Goal: Task Accomplishment & Management: Use online tool/utility

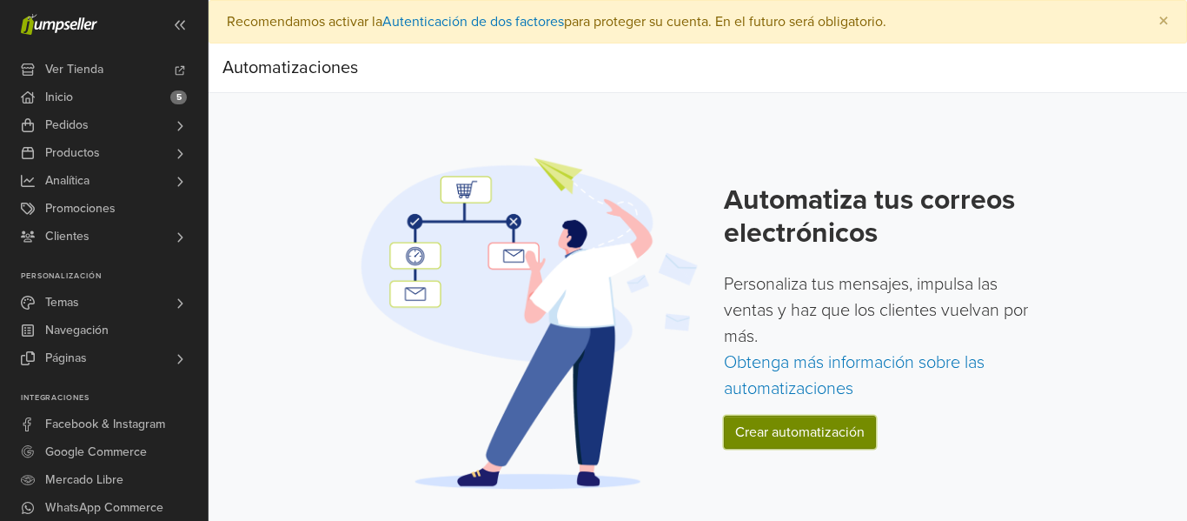
click at [791, 434] on link "Crear automatización" at bounding box center [800, 431] width 152 height 33
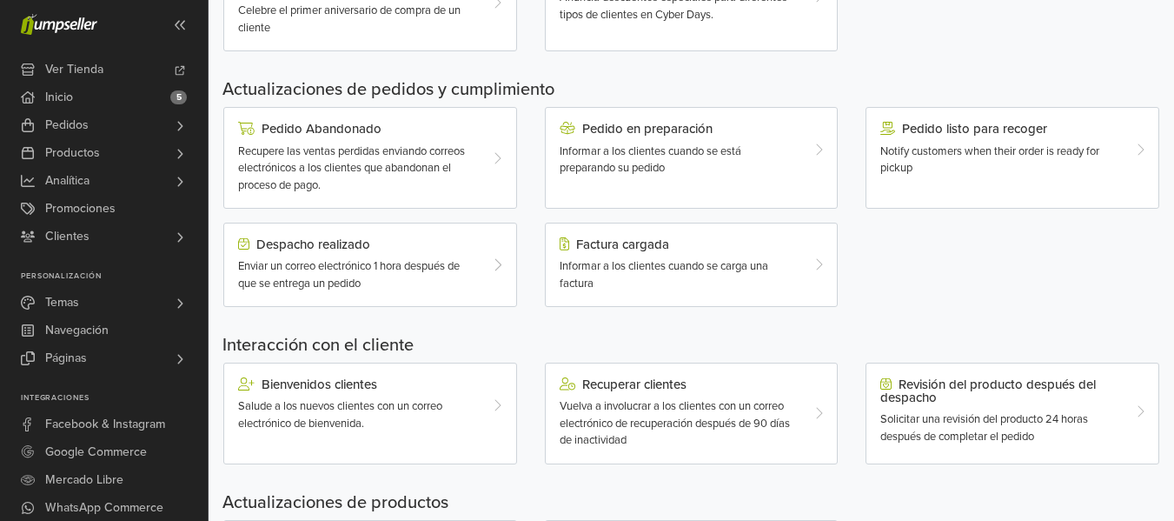
scroll to position [506, 0]
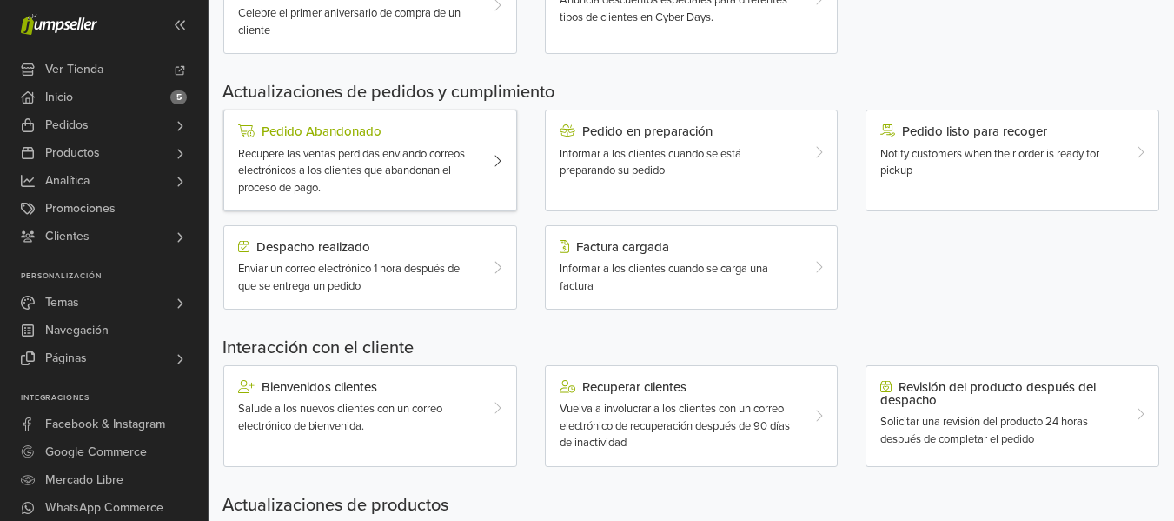
click at [372, 158] on span "Recupere las ventas perdidas enviando correos electrónicos a los clientes que a…" at bounding box center [351, 171] width 227 height 48
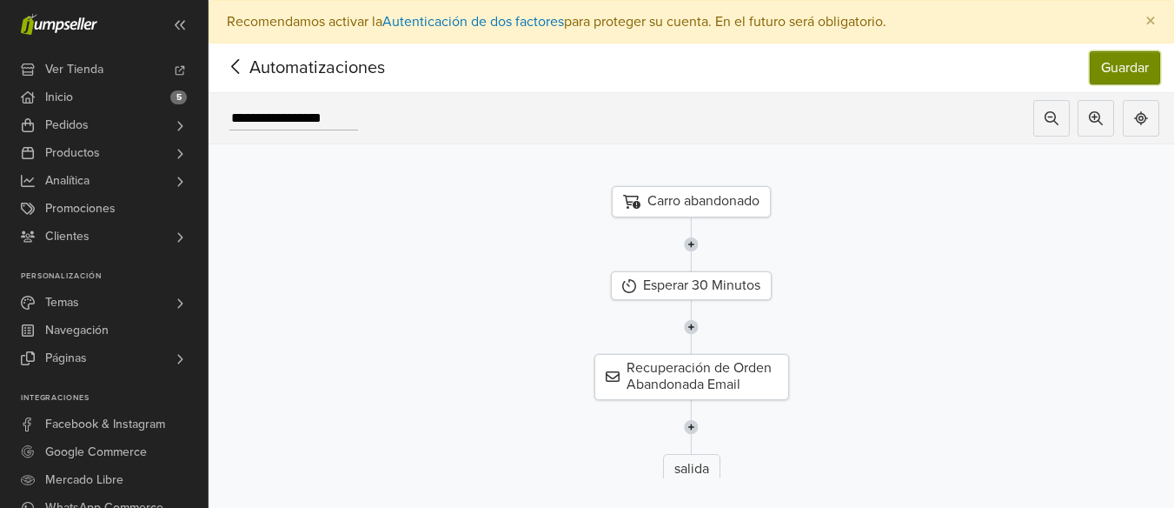
click at [1125, 67] on button "Guardar" at bounding box center [1125, 67] width 70 height 33
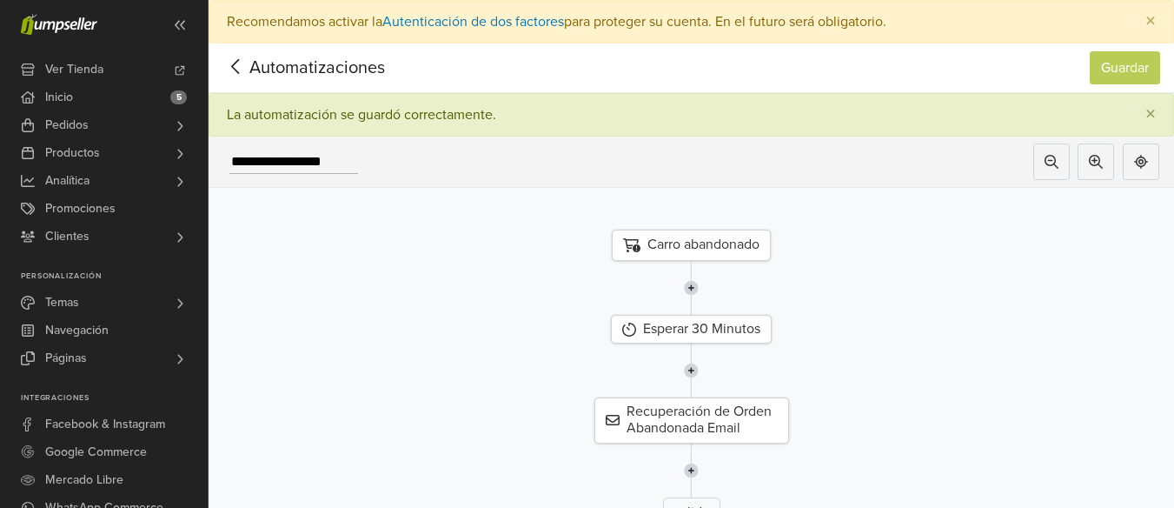
click at [239, 67] on icon at bounding box center [235, 67] width 27 height 22
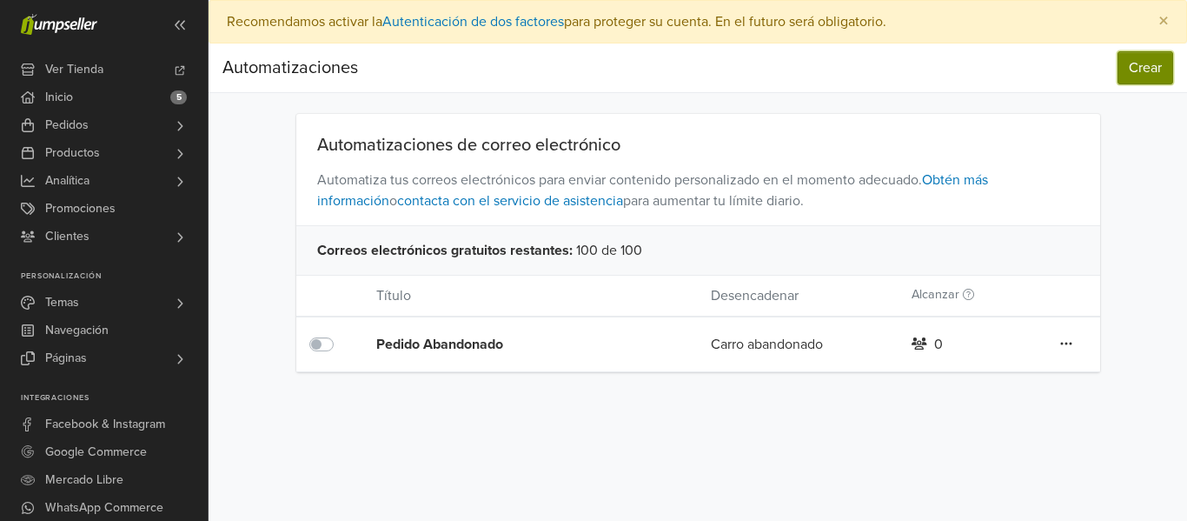
click at [1140, 69] on button "Crear" at bounding box center [1146, 67] width 56 height 33
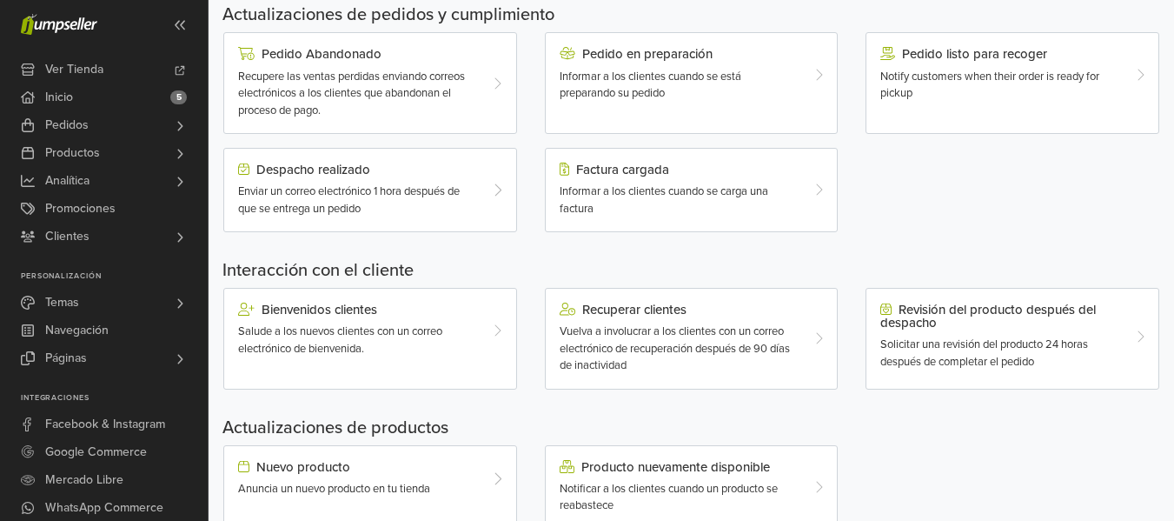
scroll to position [634, 0]
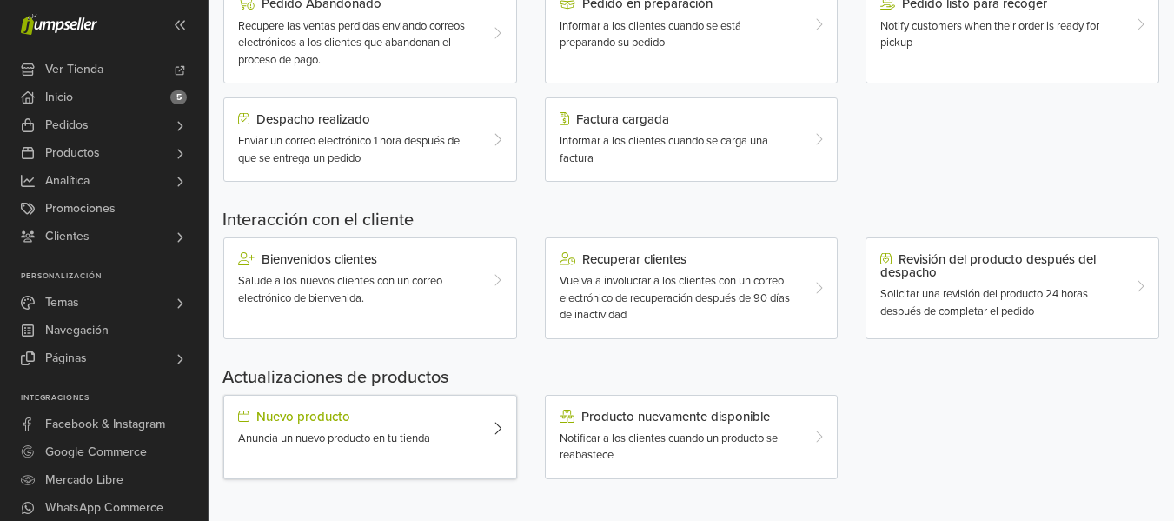
click at [401, 441] on span "Anuncia un nuevo producto en tu tienda" at bounding box center [334, 438] width 192 height 14
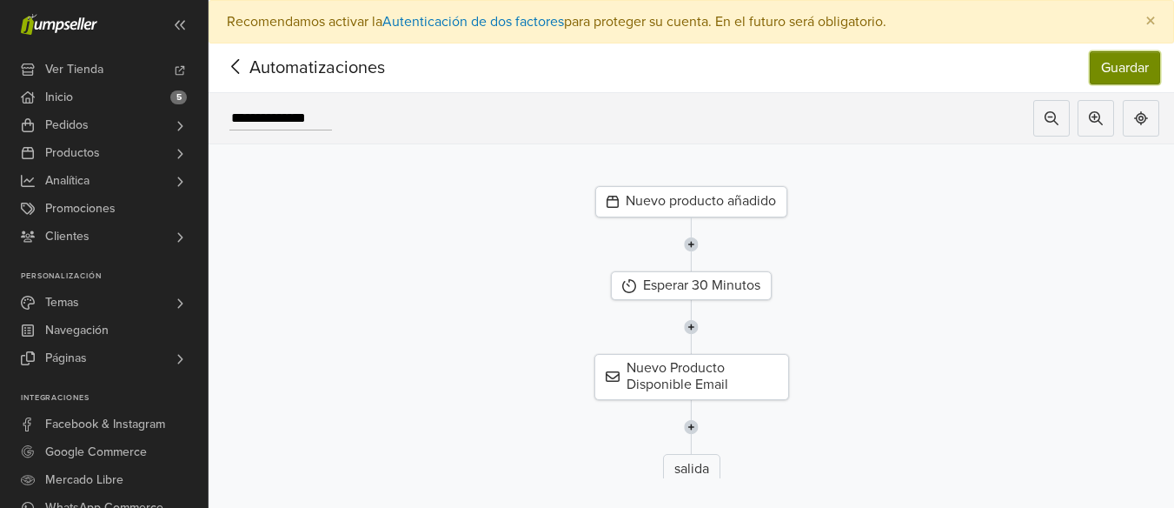
click at [1136, 72] on button "Guardar" at bounding box center [1125, 67] width 70 height 33
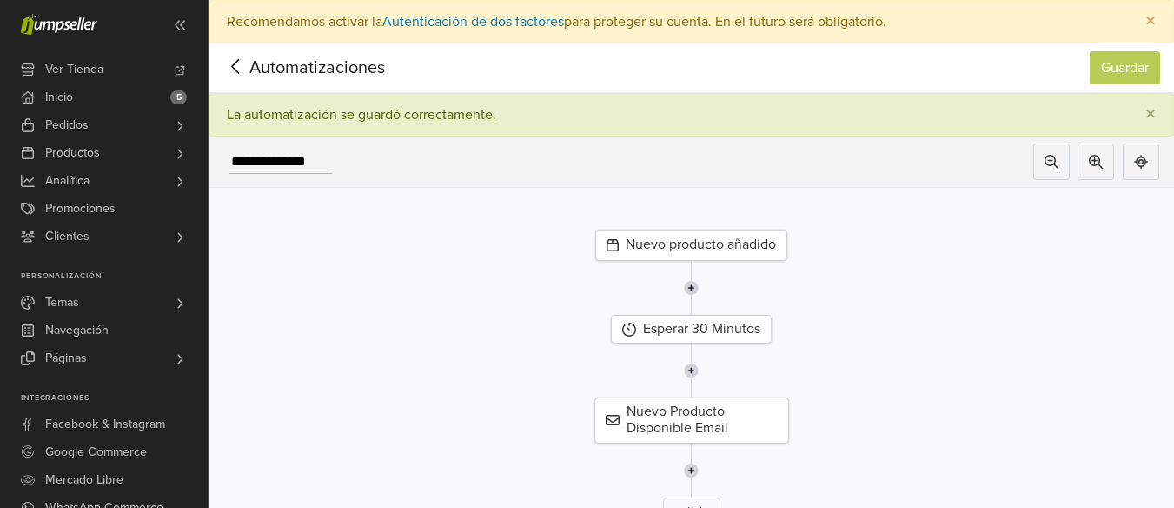
click at [234, 65] on icon at bounding box center [235, 66] width 8 height 15
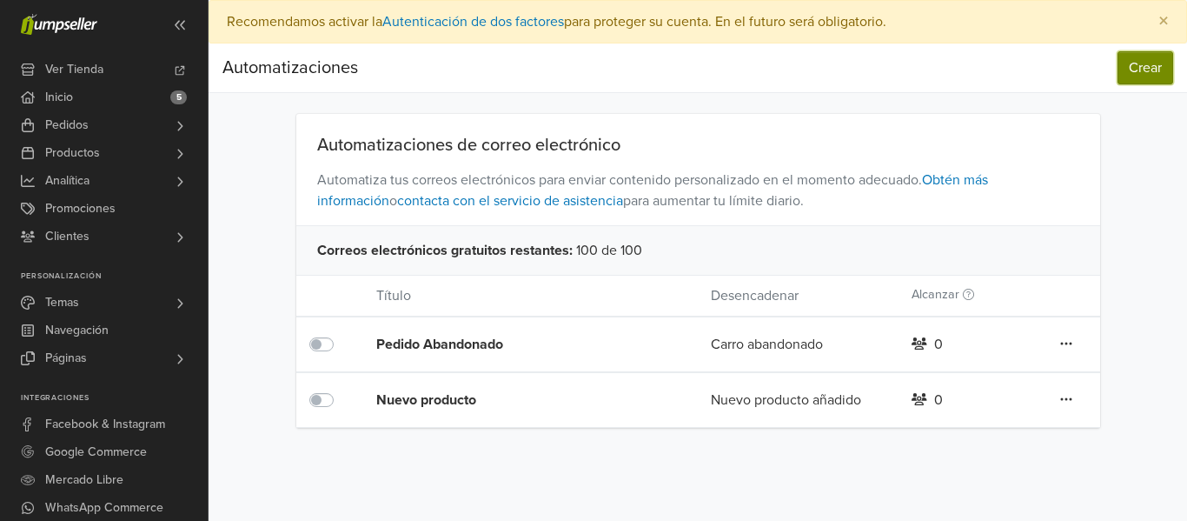
click at [1133, 68] on button "Crear" at bounding box center [1146, 67] width 56 height 33
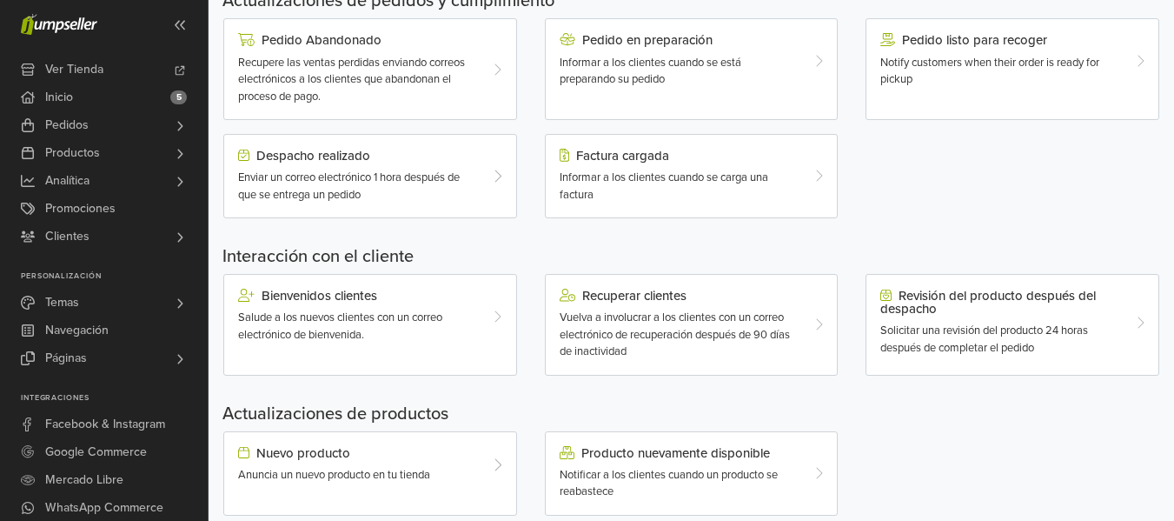
scroll to position [634, 0]
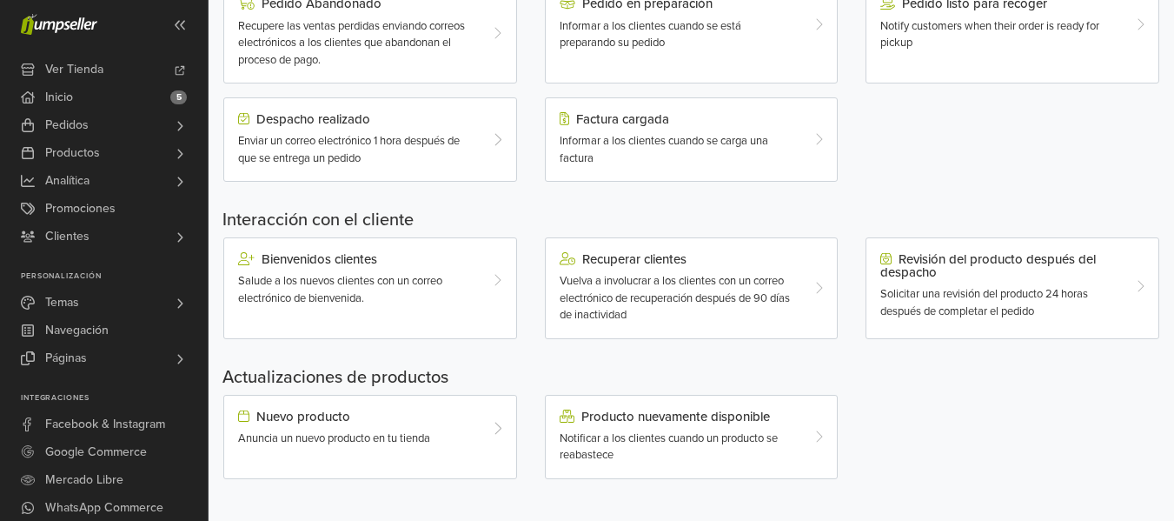
click at [724, 448] on div "Notificar a los clientes cuando un producto se reabastece" at bounding box center [680, 447] width 240 height 34
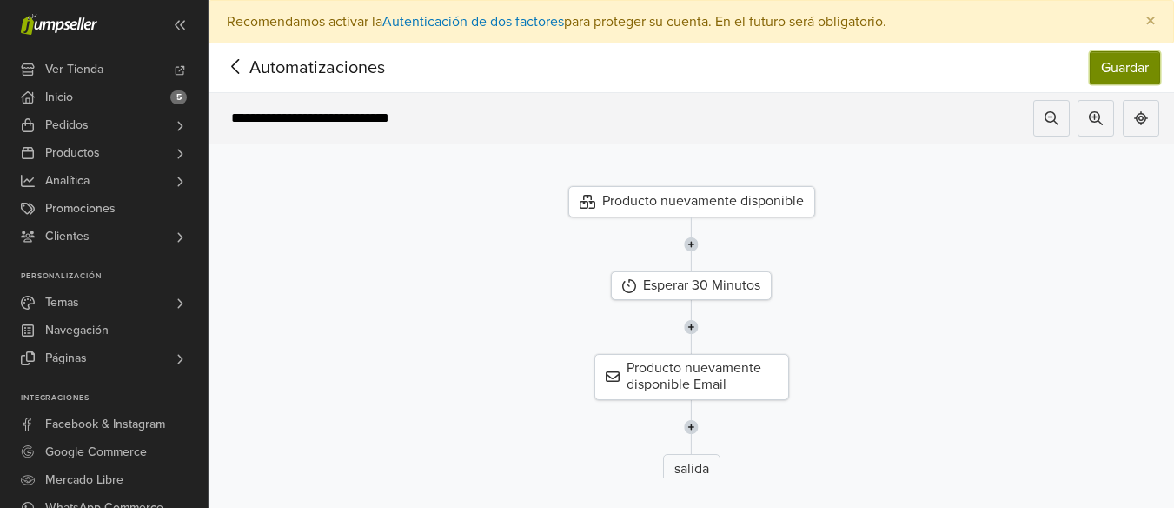
click at [1130, 70] on button "Guardar" at bounding box center [1125, 67] width 70 height 33
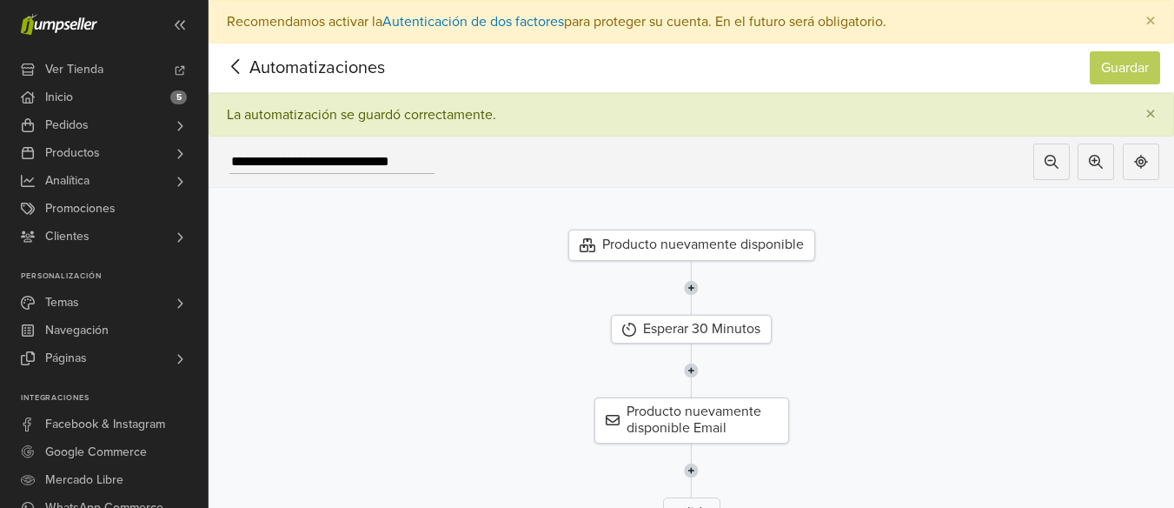
click at [240, 67] on icon at bounding box center [235, 67] width 27 height 22
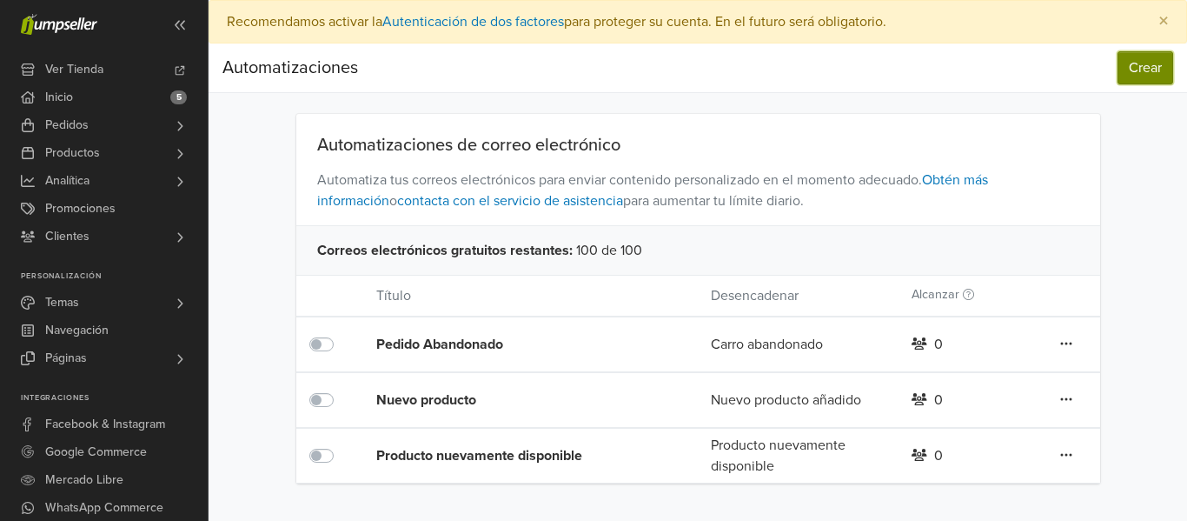
click at [1141, 71] on button "Crear" at bounding box center [1146, 67] width 56 height 33
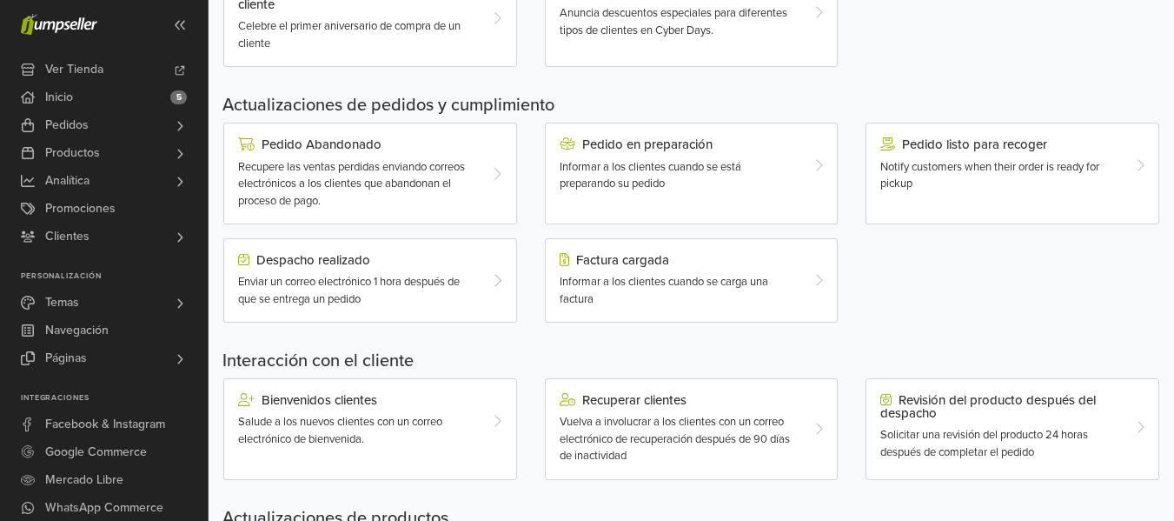
scroll to position [634, 0]
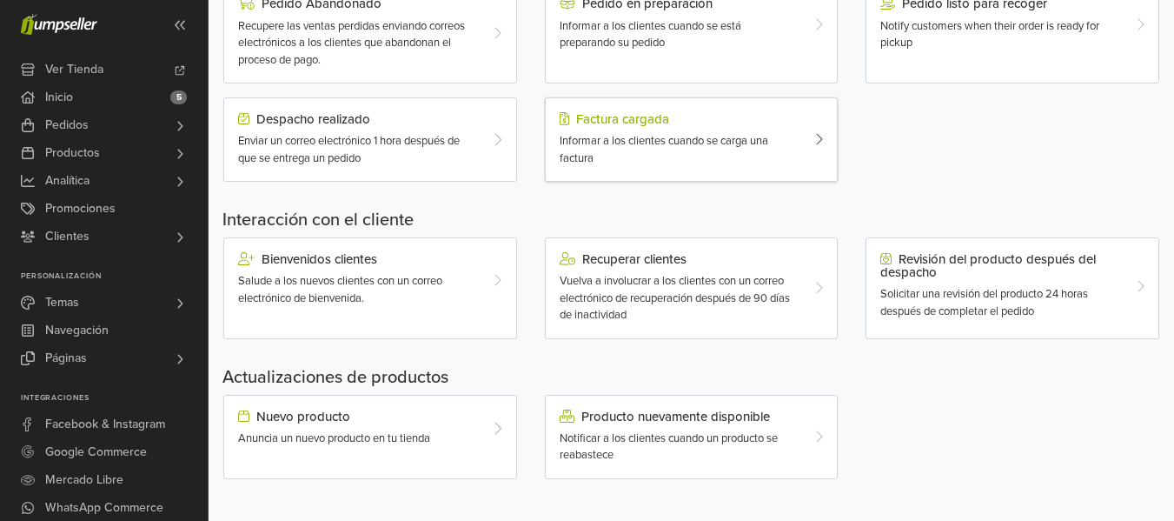
click at [620, 153] on div "Informar a los clientes cuando se carga una factura" at bounding box center [680, 150] width 240 height 34
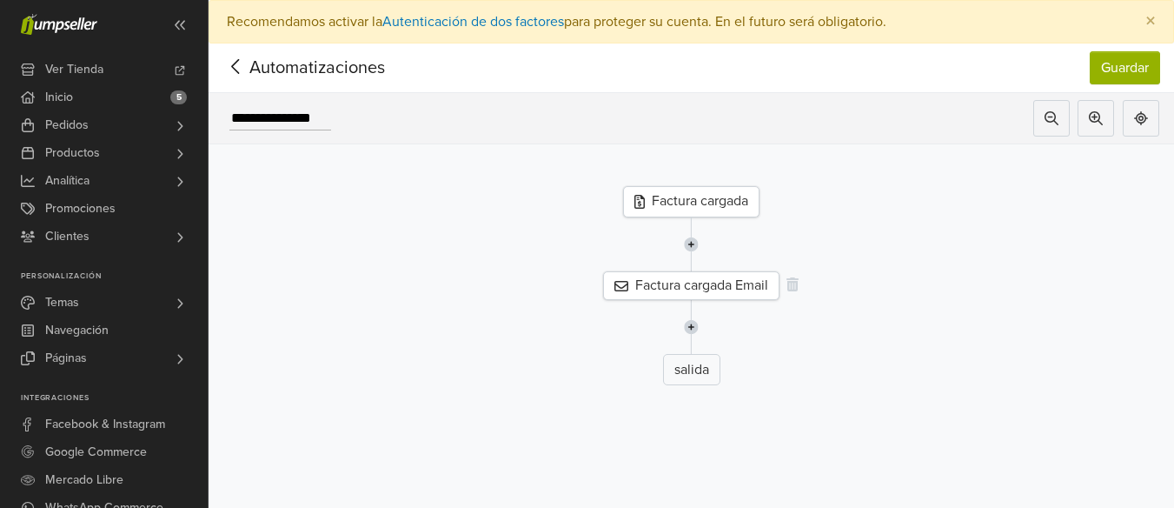
click at [682, 287] on div "Factura cargada Email" at bounding box center [691, 285] width 176 height 29
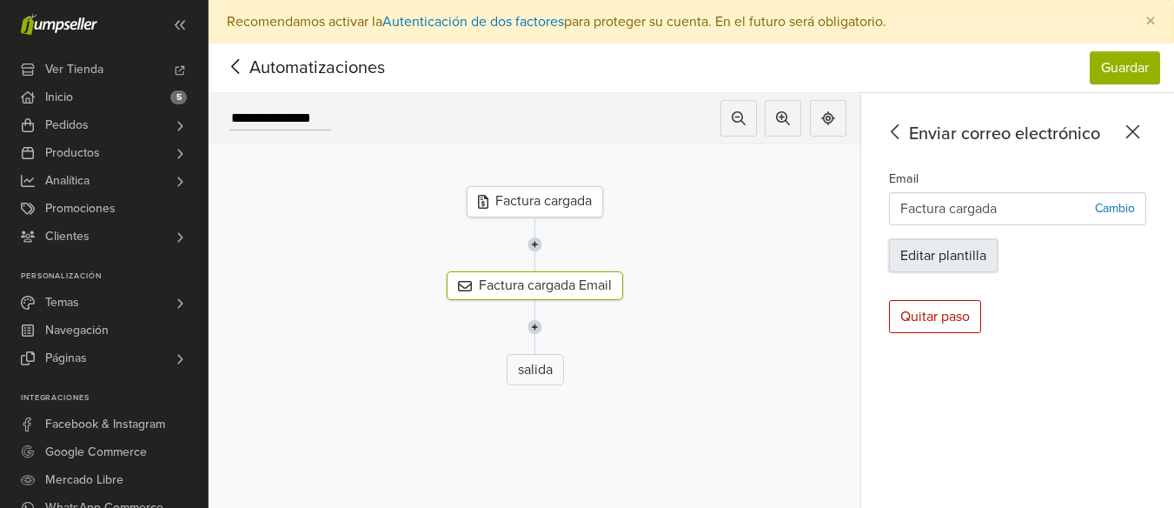
click at [957, 259] on button "Editar plantilla" at bounding box center [943, 255] width 109 height 33
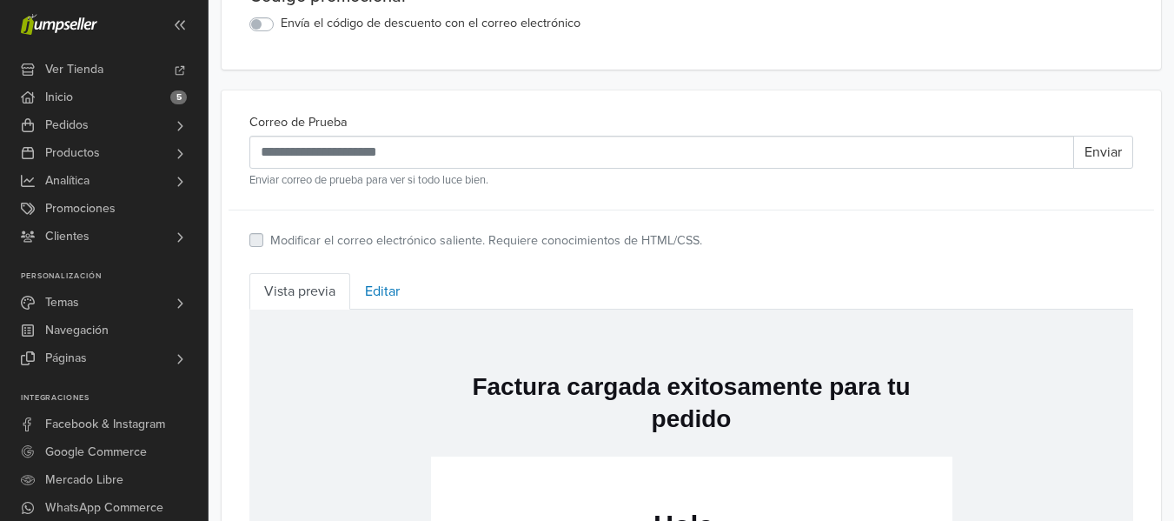
scroll to position [488, 0]
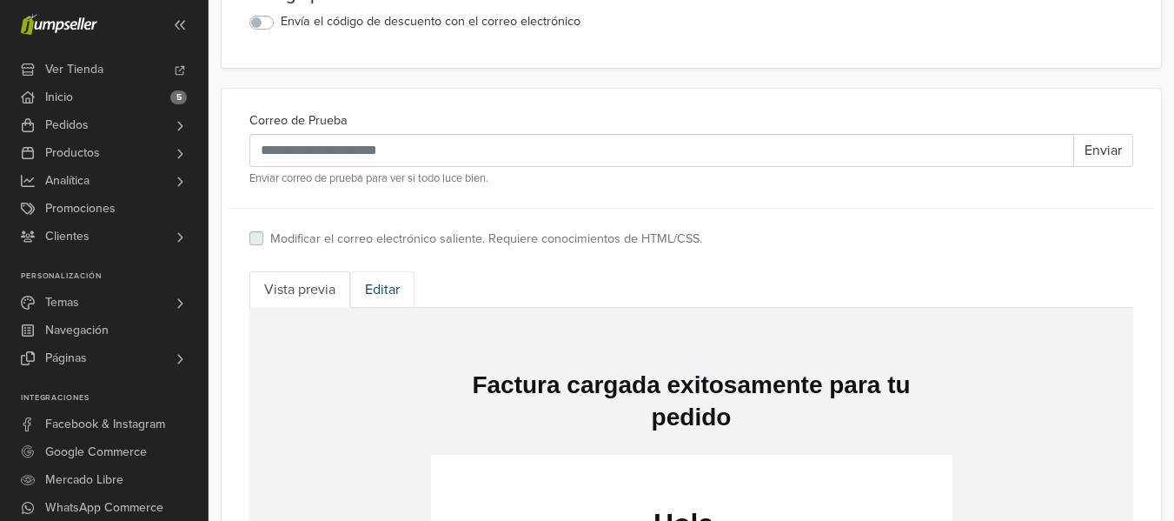
click at [386, 284] on link "Editar" at bounding box center [382, 289] width 64 height 36
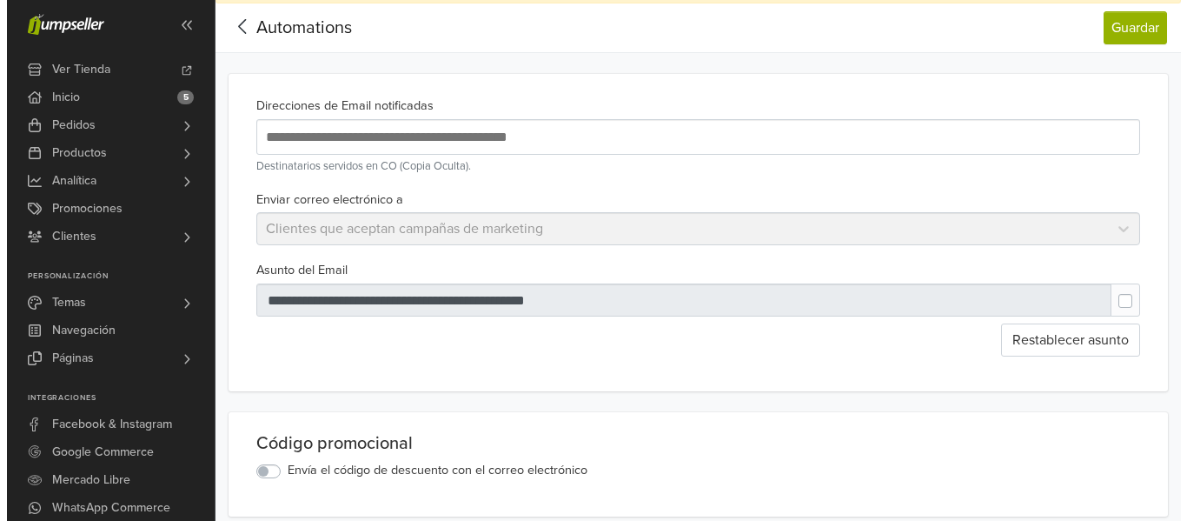
scroll to position [0, 0]
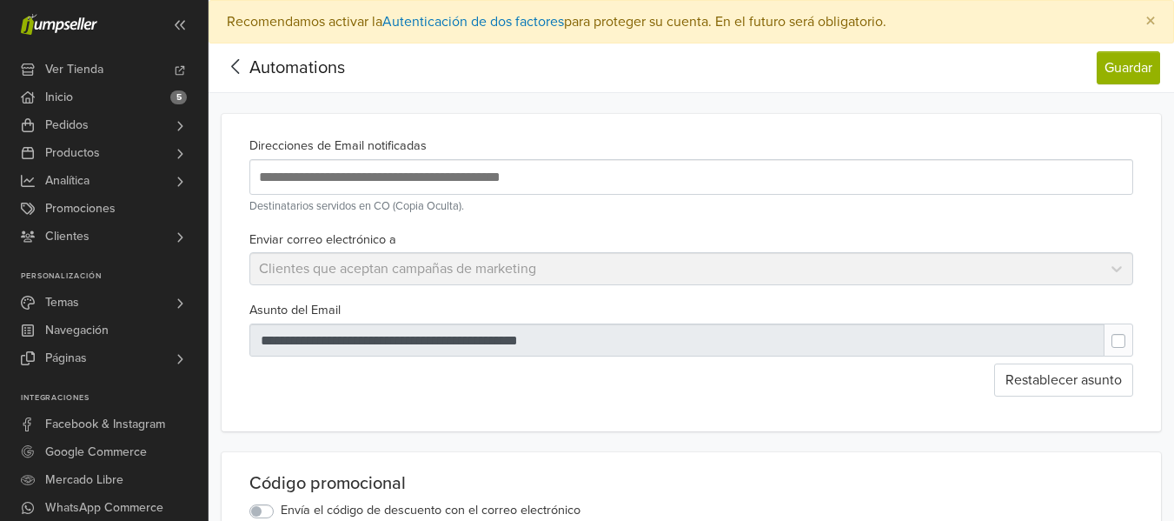
click at [236, 62] on icon at bounding box center [235, 66] width 8 height 15
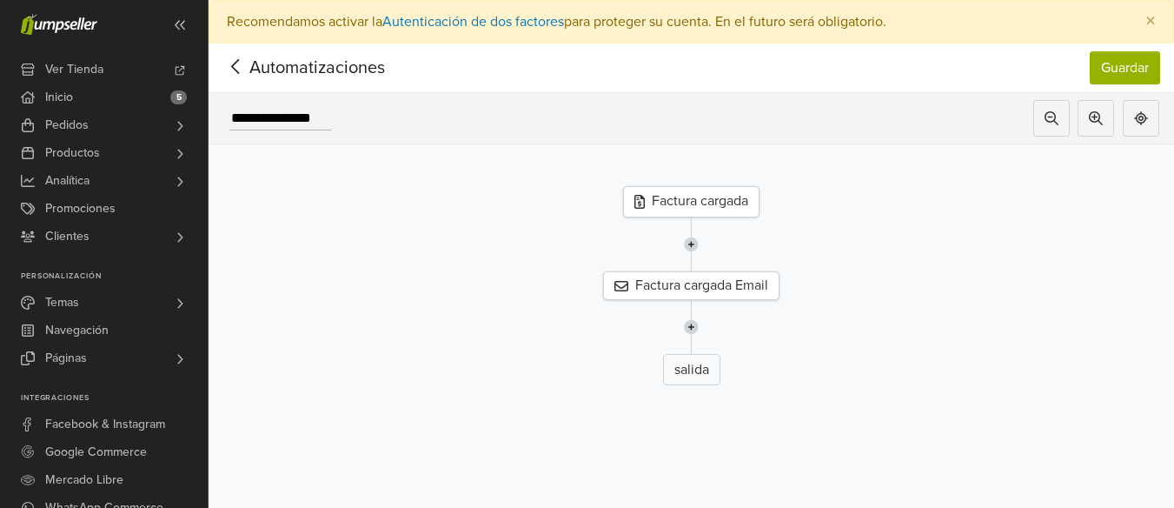
click at [236, 62] on icon at bounding box center [235, 66] width 8 height 15
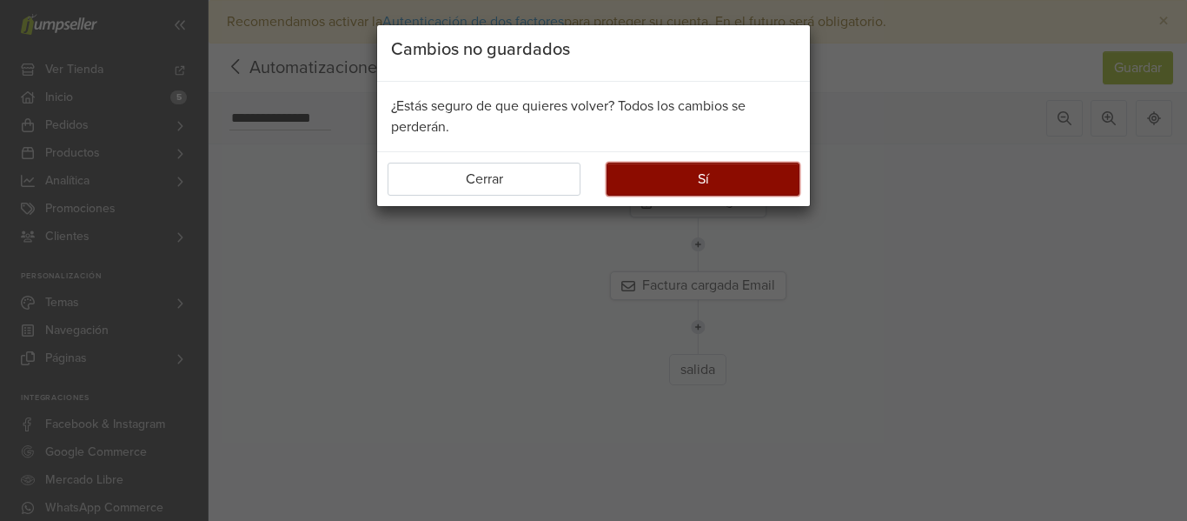
click at [660, 176] on button "Sí" at bounding box center [703, 179] width 193 height 33
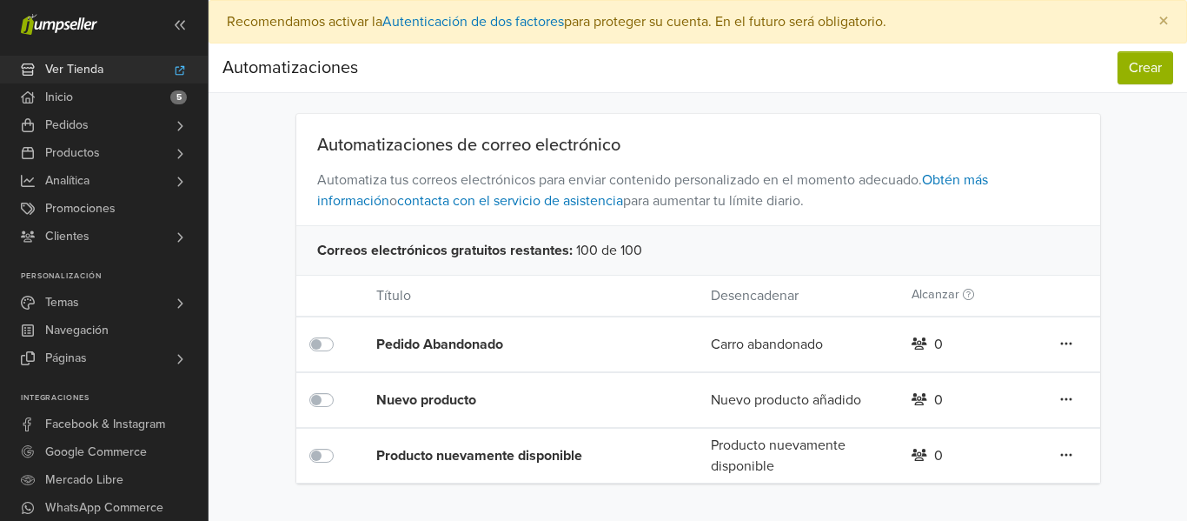
click at [64, 76] on span "Ver Tienda" at bounding box center [74, 70] width 58 height 28
click at [139, 296] on link "Temas" at bounding box center [104, 303] width 208 height 28
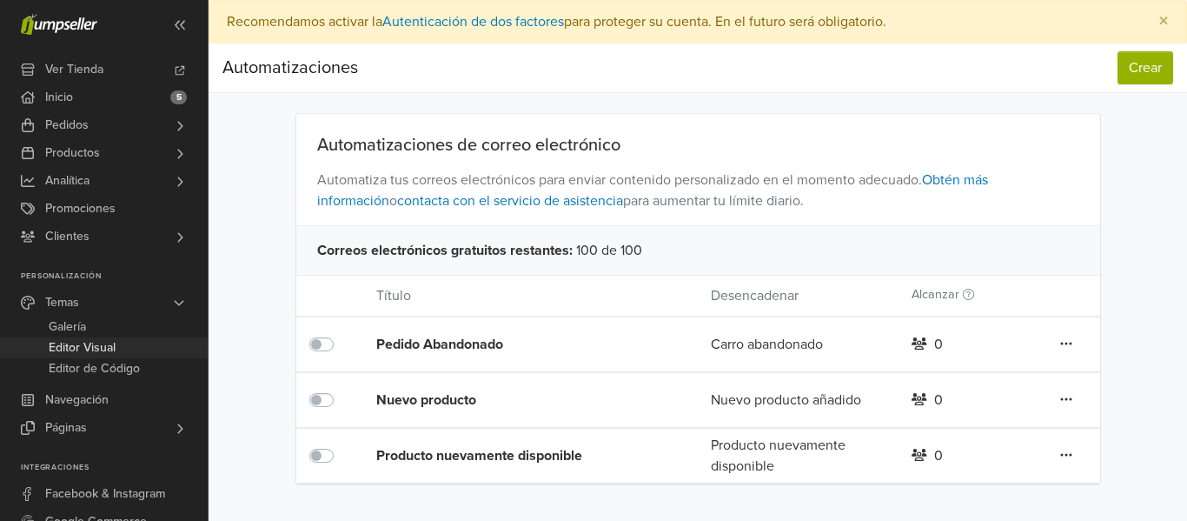
click at [103, 342] on span "Editor Visual" at bounding box center [82, 347] width 67 height 21
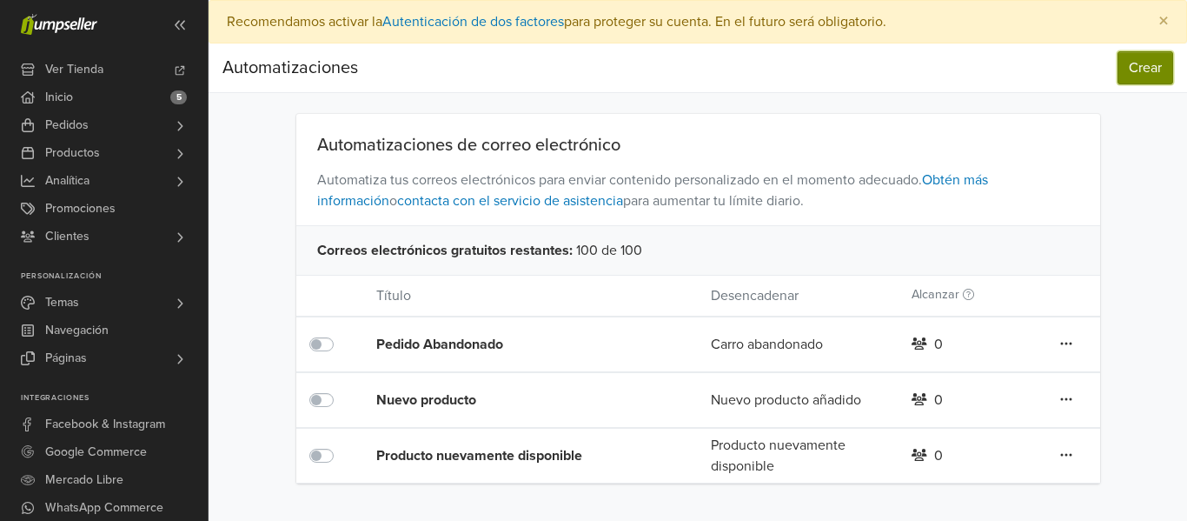
click at [1138, 59] on button "Crear" at bounding box center [1146, 67] width 56 height 33
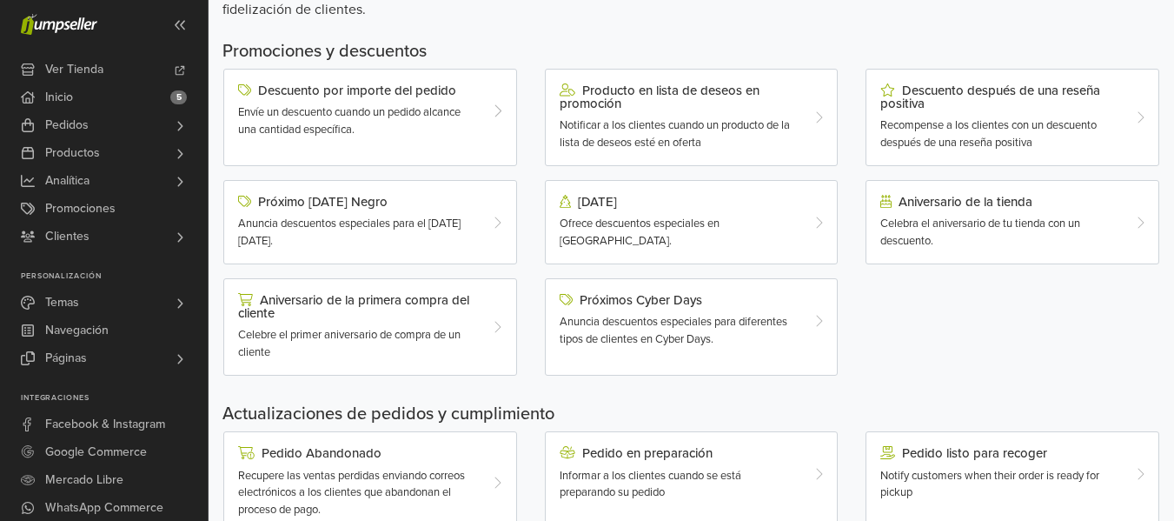
scroll to position [186, 0]
click at [384, 313] on div "Aniversario de la primera compra del cliente" at bounding box center [358, 304] width 240 height 27
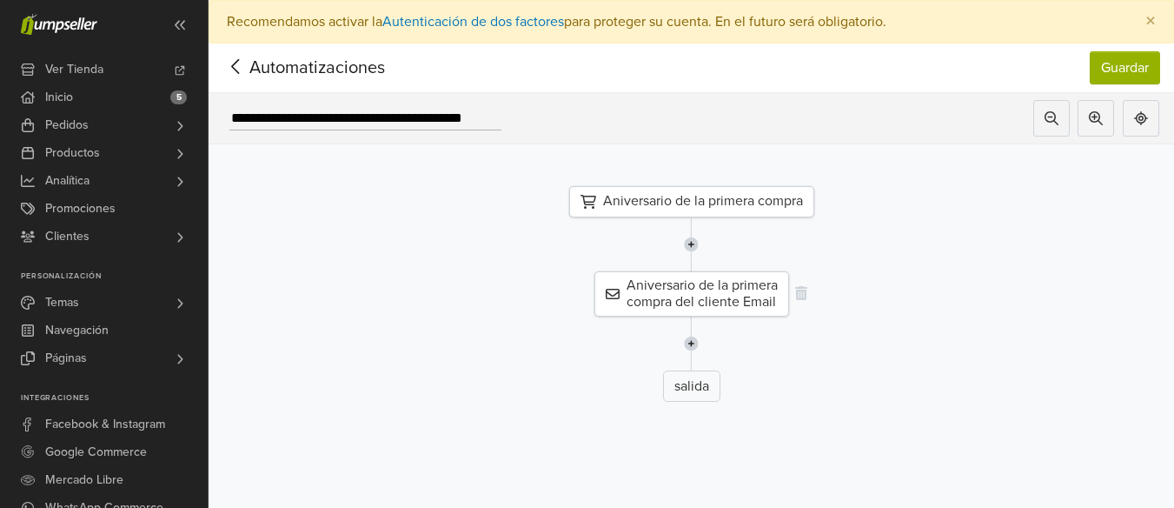
click at [706, 302] on div "Aniversario de la primera compra del cliente Email" at bounding box center [691, 293] width 195 height 45
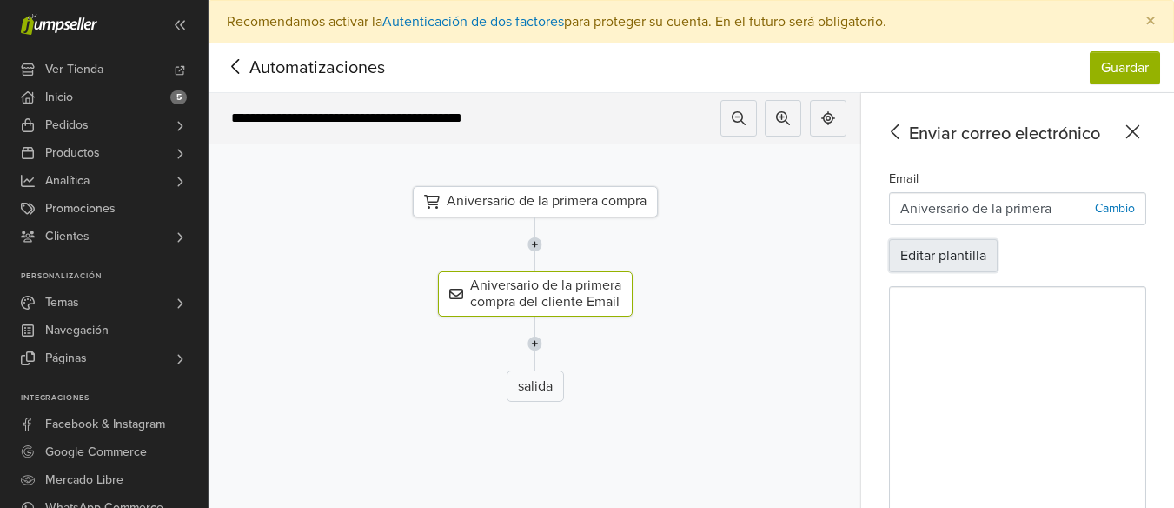
click at [948, 260] on button "Editar plantilla" at bounding box center [943, 255] width 109 height 33
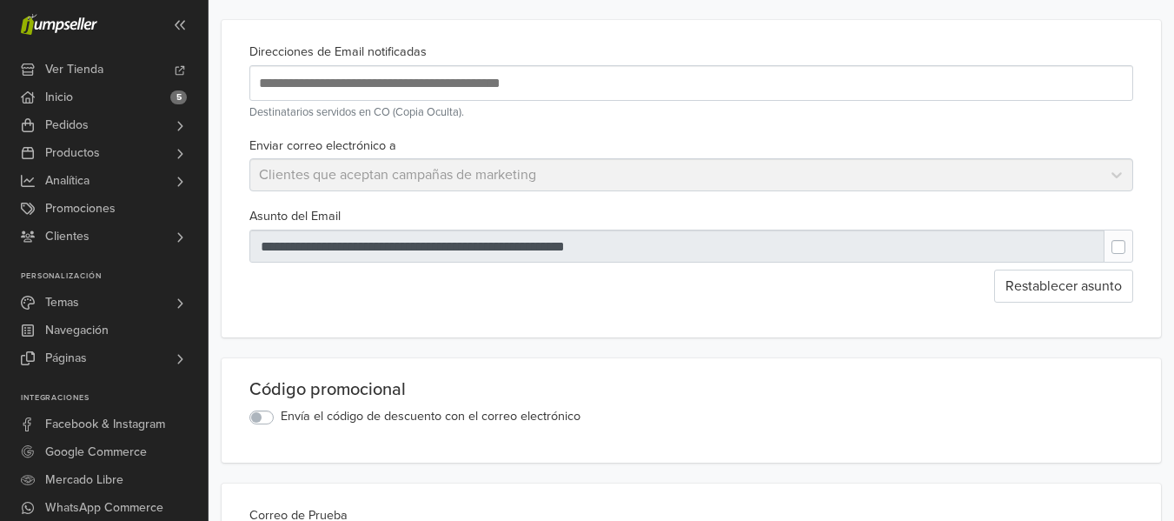
scroll to position [92, 0]
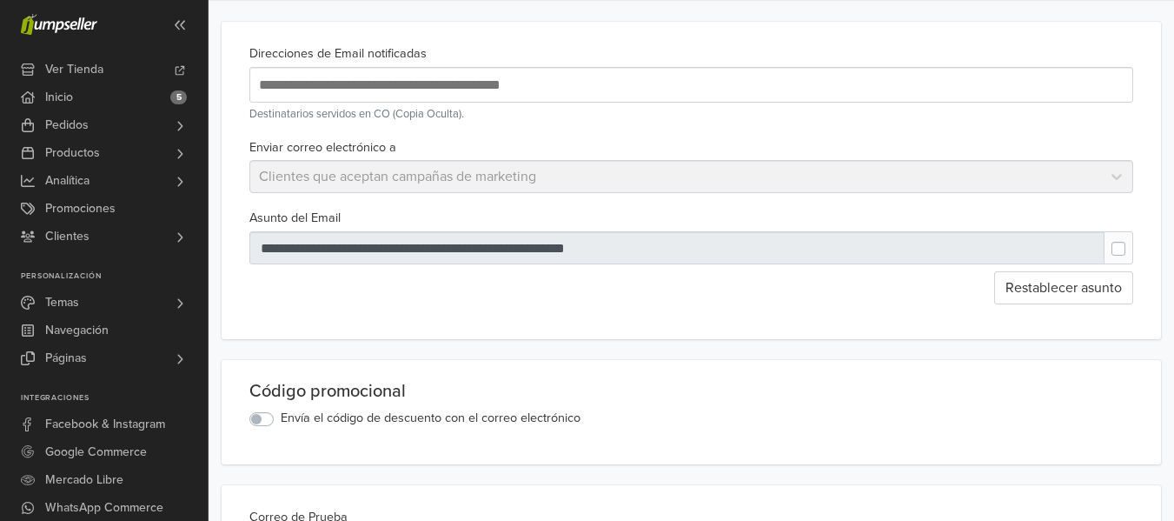
click at [627, 251] on div at bounding box center [677, 247] width 856 height 33
type input "**********"
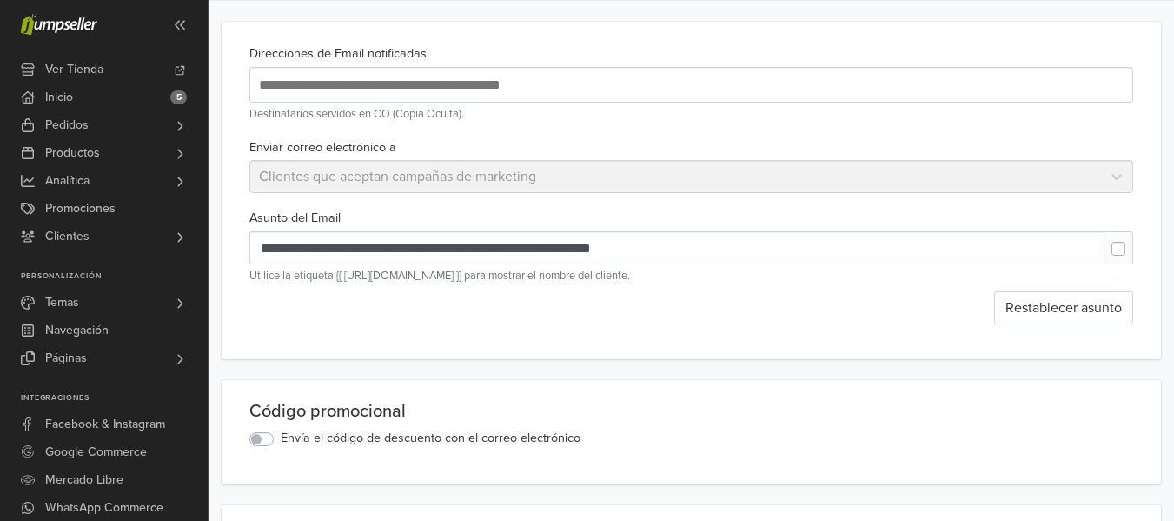
scroll to position [0, 0]
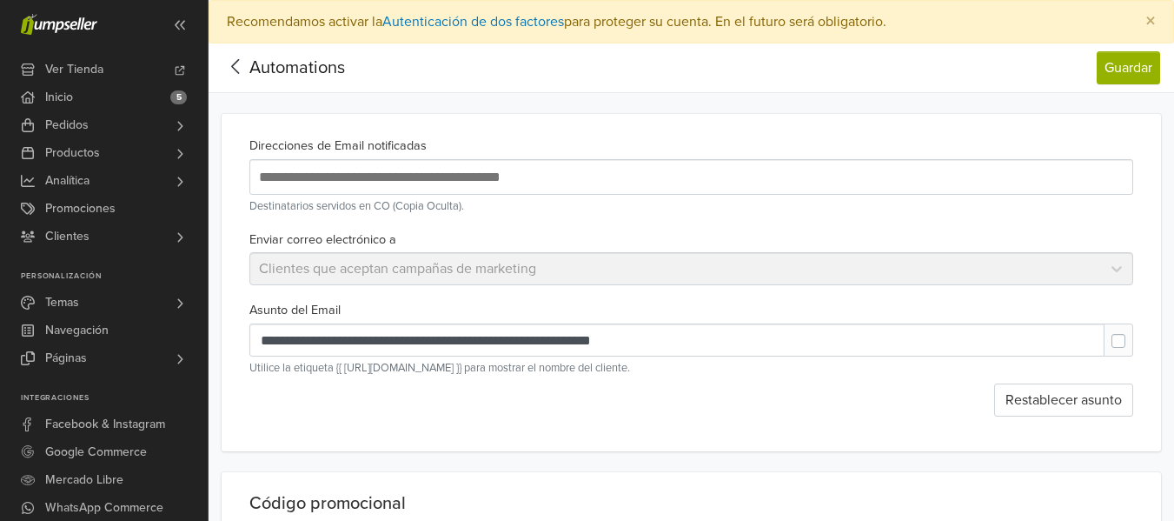
click at [231, 68] on icon at bounding box center [235, 67] width 27 height 22
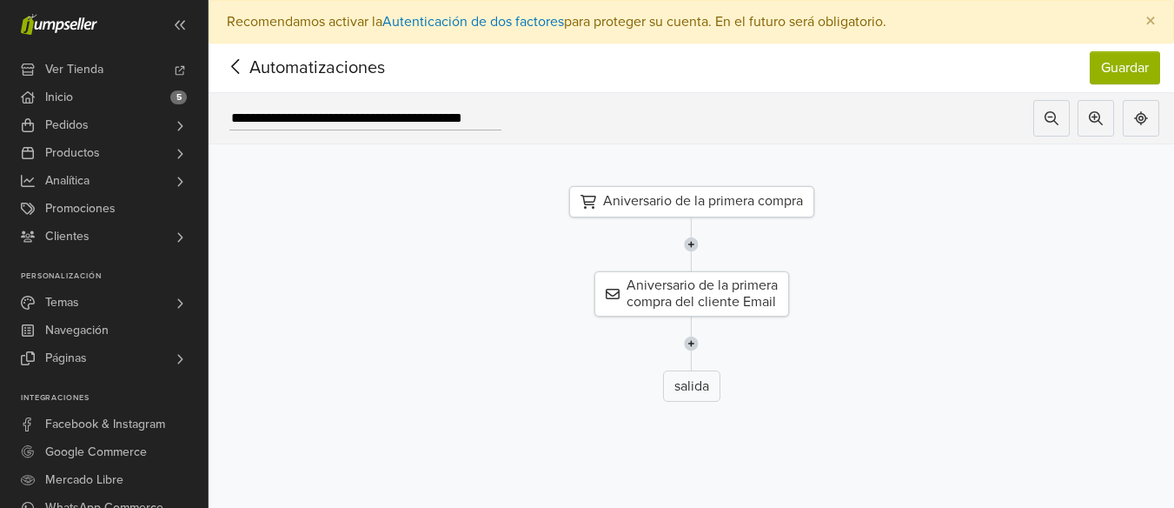
click at [236, 66] on icon at bounding box center [235, 67] width 27 height 22
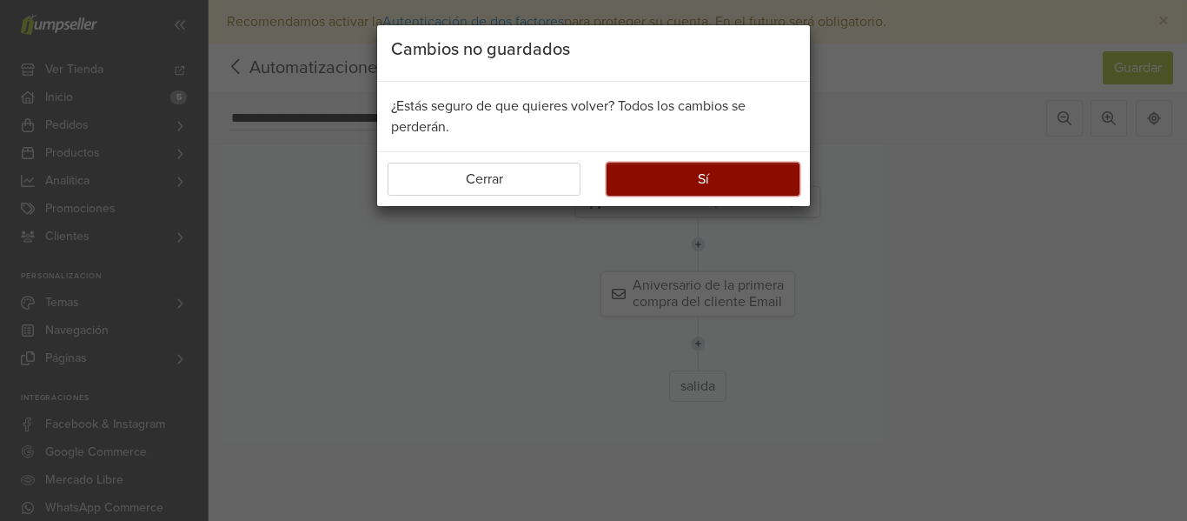
click at [701, 182] on button "Sí" at bounding box center [703, 179] width 193 height 33
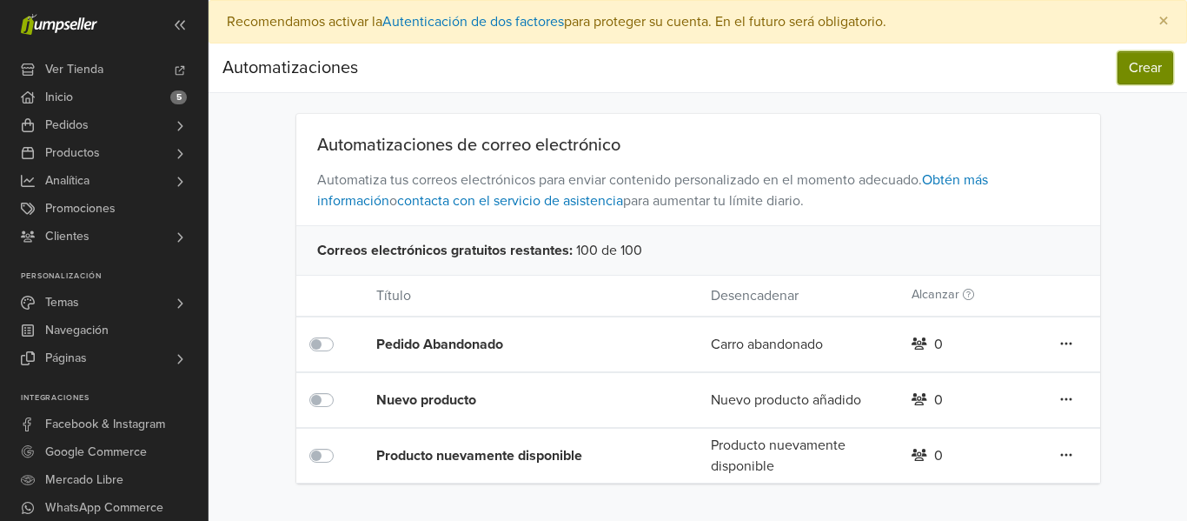
click at [1162, 74] on button "Crear" at bounding box center [1146, 67] width 56 height 33
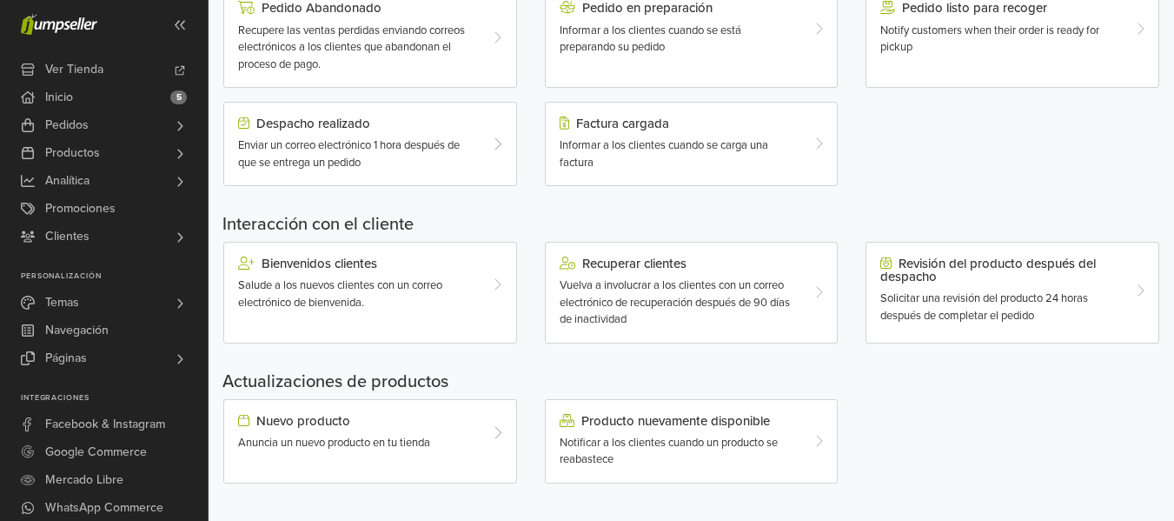
scroll to position [634, 0]
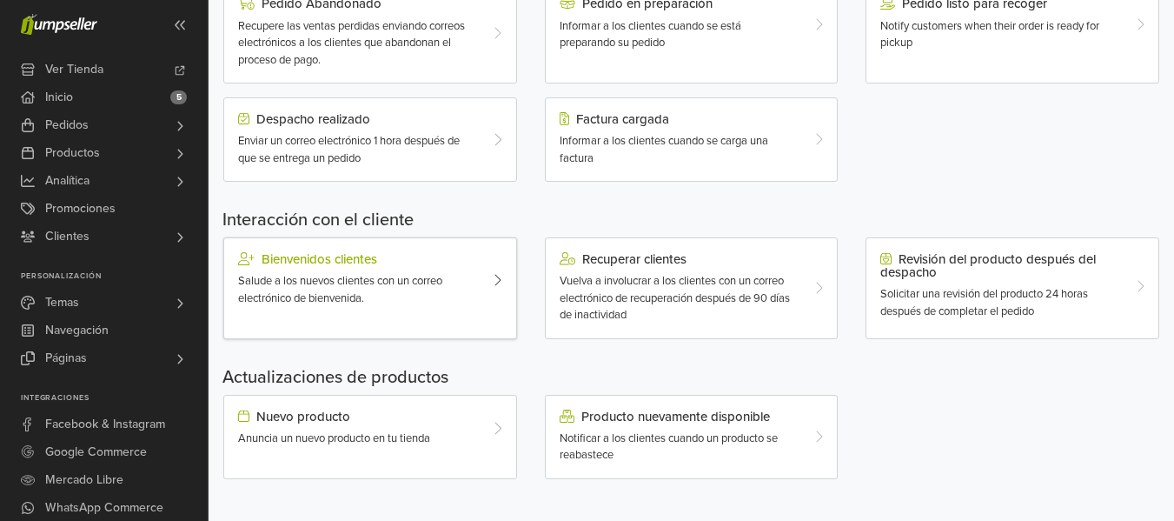
click at [468, 281] on div "Salude a los nuevos clientes con un correo electrónico de bienvenida." at bounding box center [358, 290] width 240 height 34
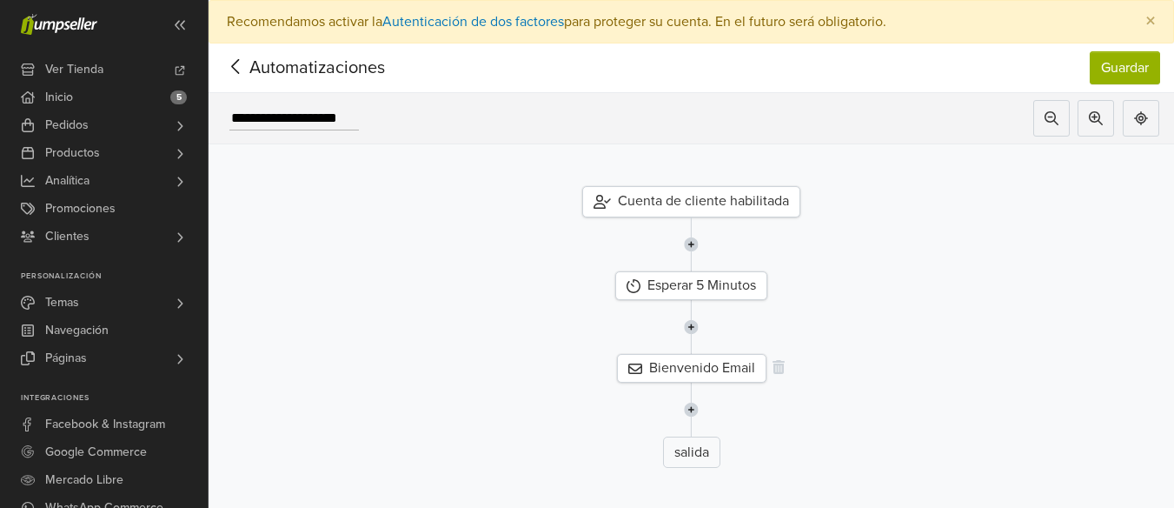
click at [707, 369] on div "Bienvenido Email" at bounding box center [691, 368] width 149 height 29
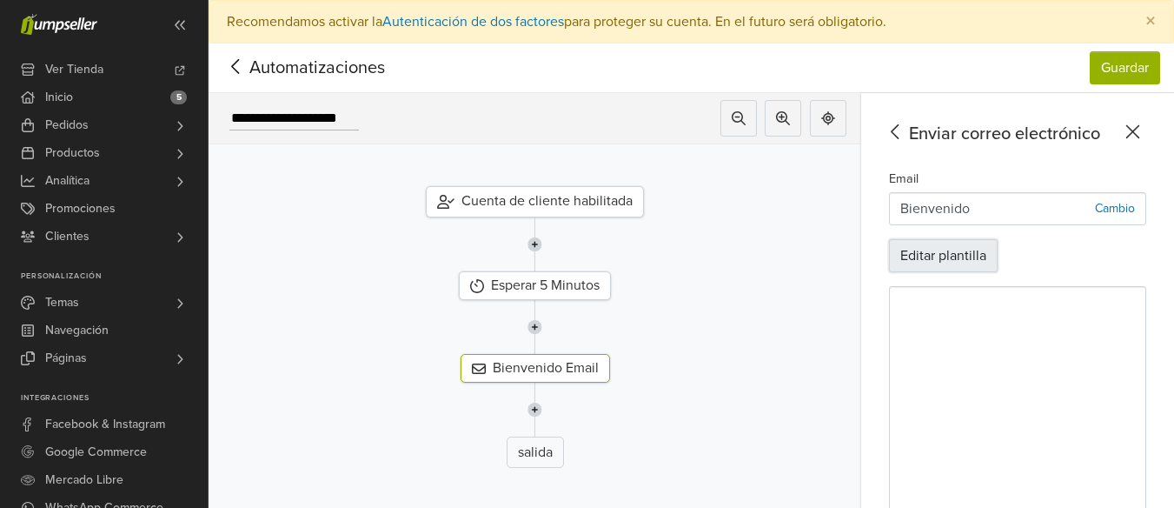
click at [953, 262] on button "Editar plantilla" at bounding box center [943, 255] width 109 height 33
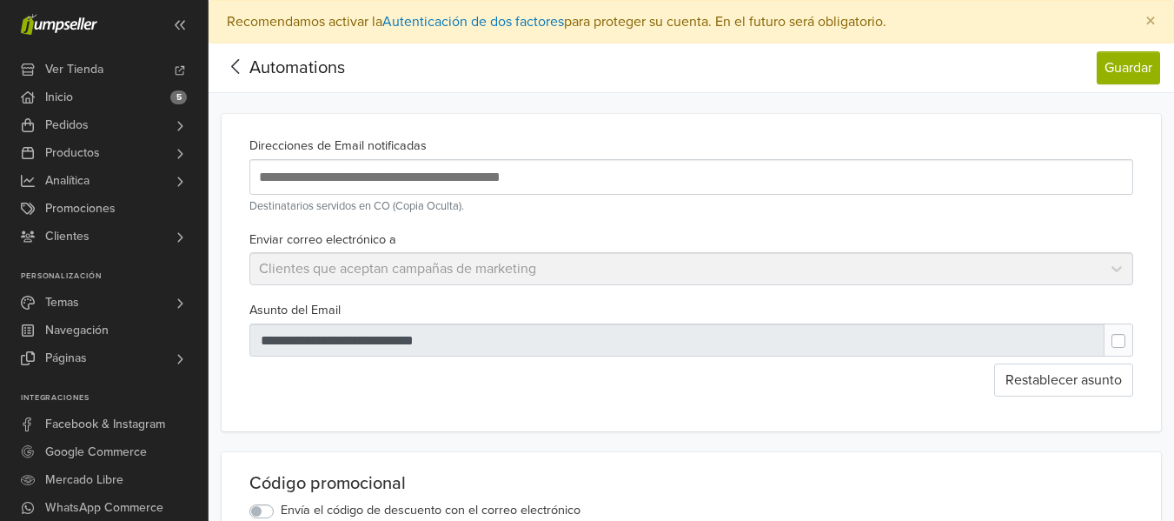
click at [236, 81] on div "Automations" at bounding box center [283, 67] width 123 height 35
click at [233, 65] on icon at bounding box center [235, 66] width 8 height 15
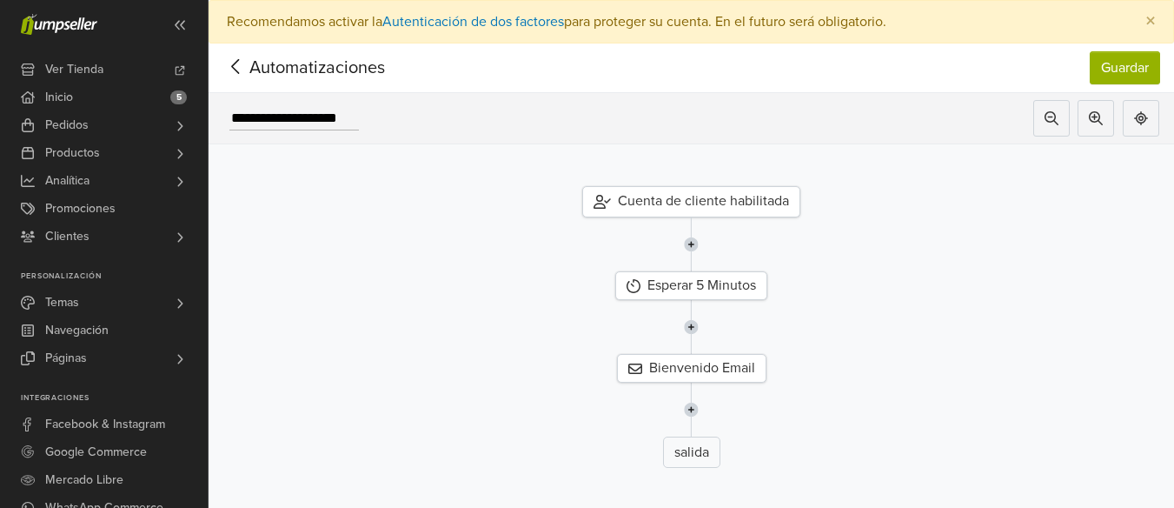
click at [236, 63] on icon at bounding box center [235, 67] width 27 height 22
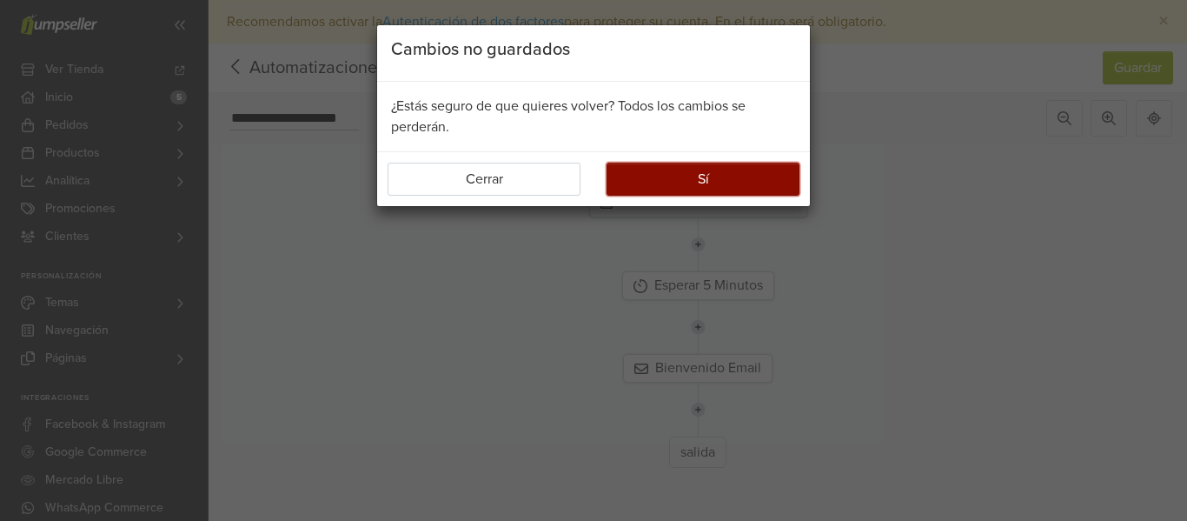
click at [677, 179] on button "Sí" at bounding box center [703, 179] width 193 height 33
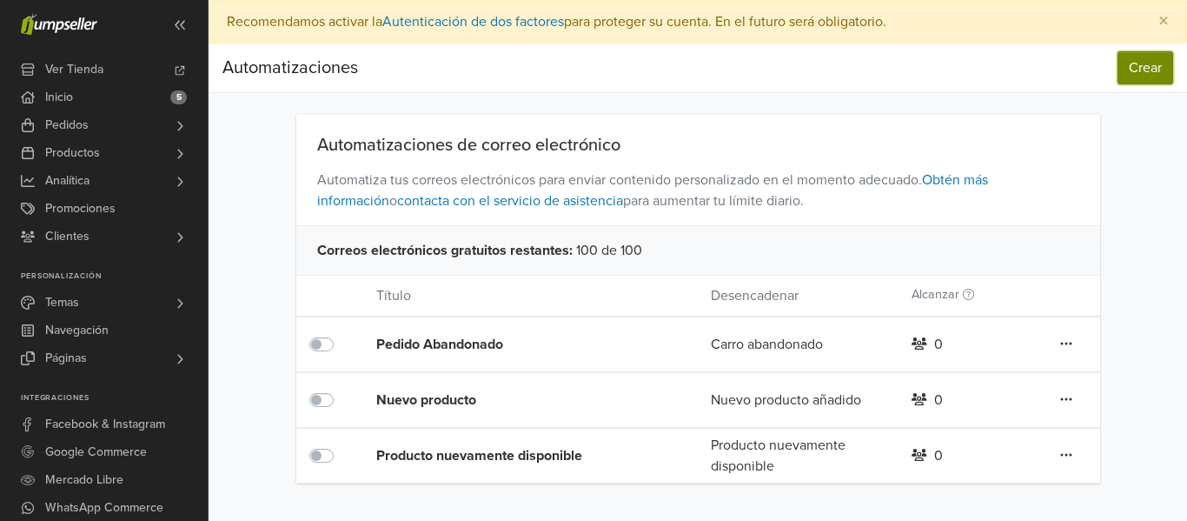
click at [1137, 66] on button "Crear" at bounding box center [1146, 67] width 56 height 33
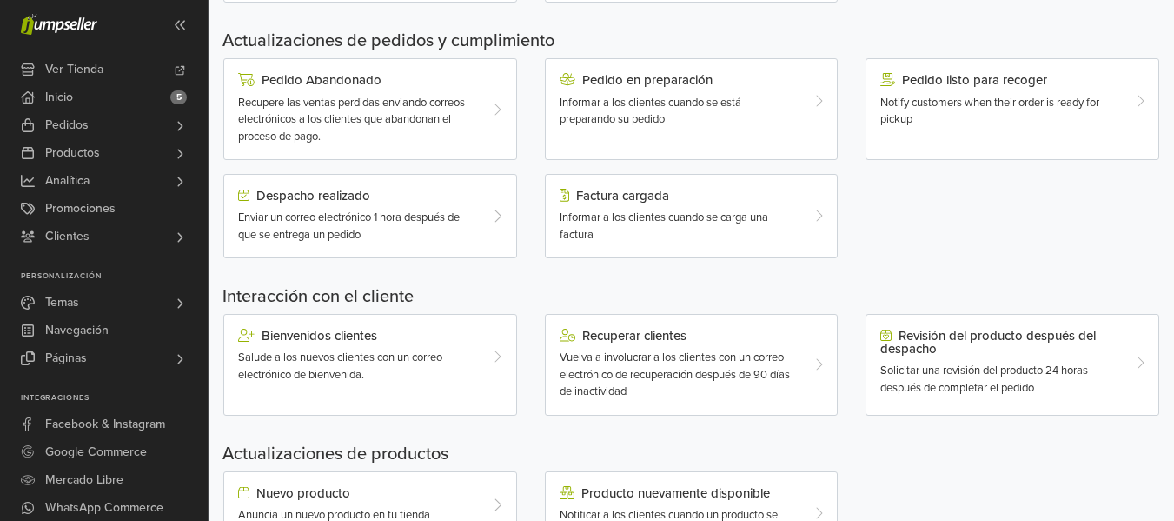
scroll to position [634, 0]
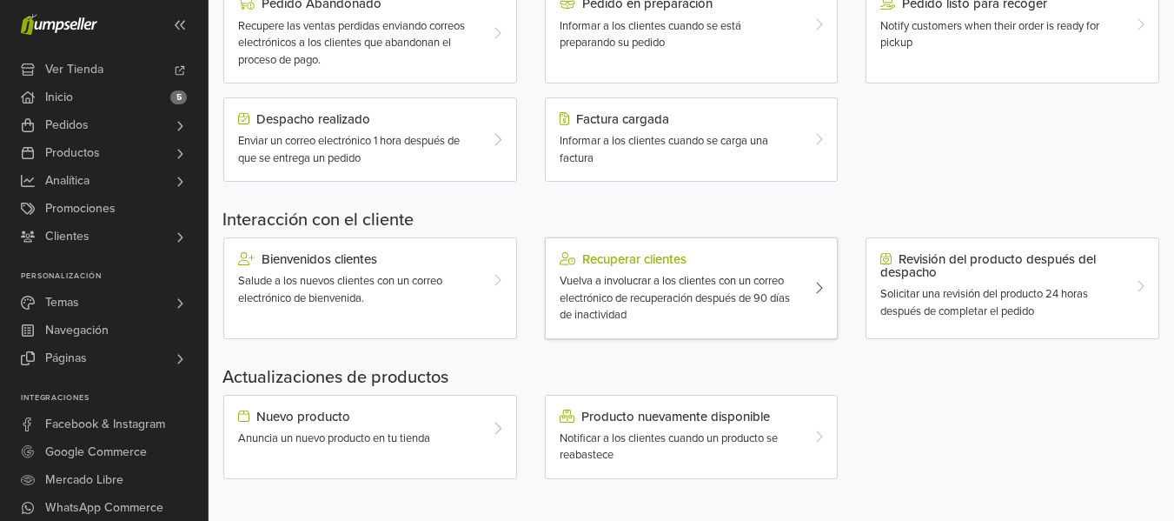
click at [657, 286] on span "Vuelva a involucrar a los clientes con un correo electrónico de recuperación de…" at bounding box center [675, 298] width 230 height 48
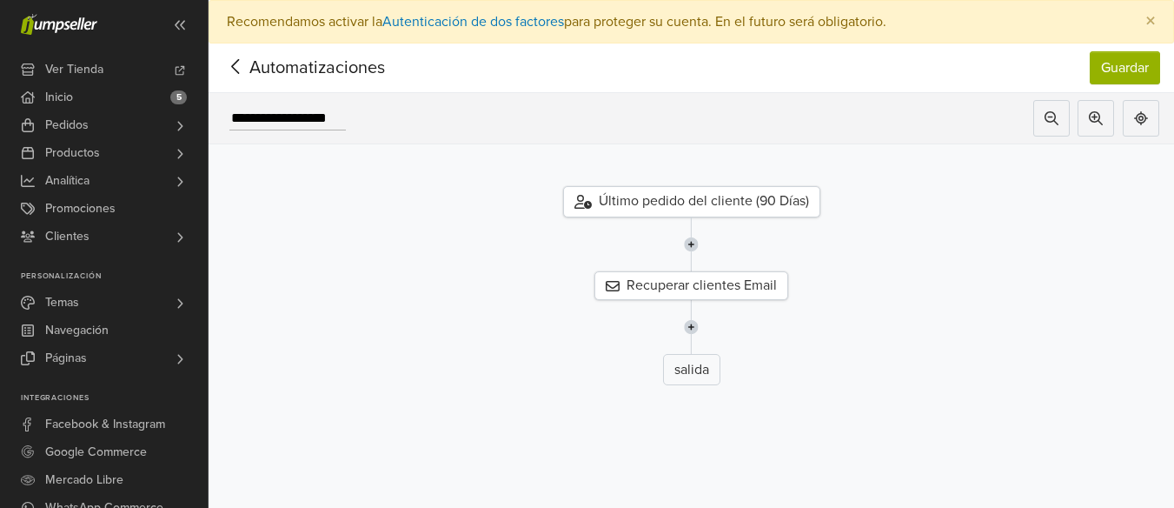
click at [657, 286] on div "Recuperar clientes Email" at bounding box center [691, 285] width 194 height 29
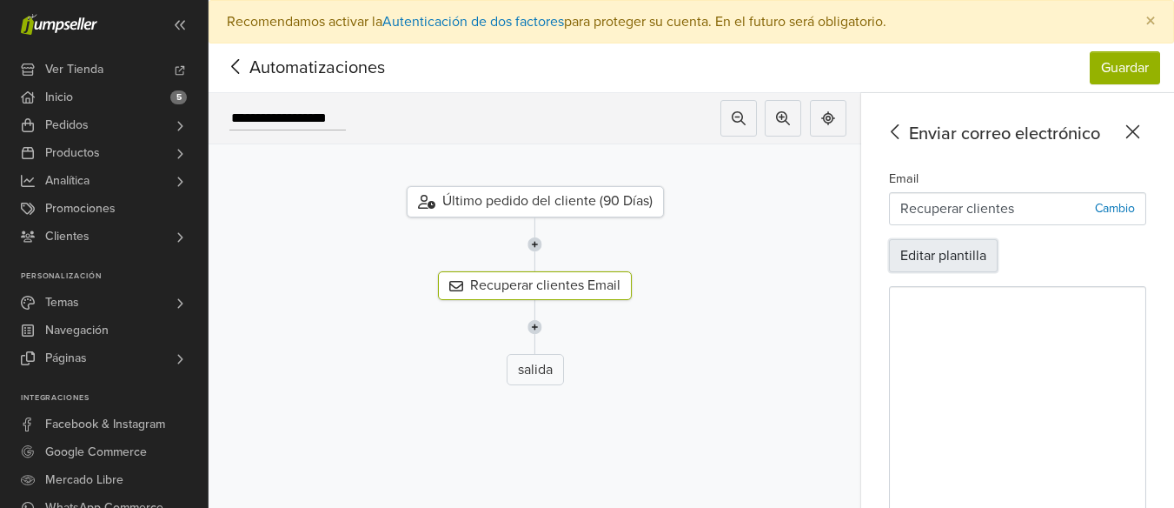
click at [951, 268] on button "Editar plantilla" at bounding box center [943, 255] width 109 height 33
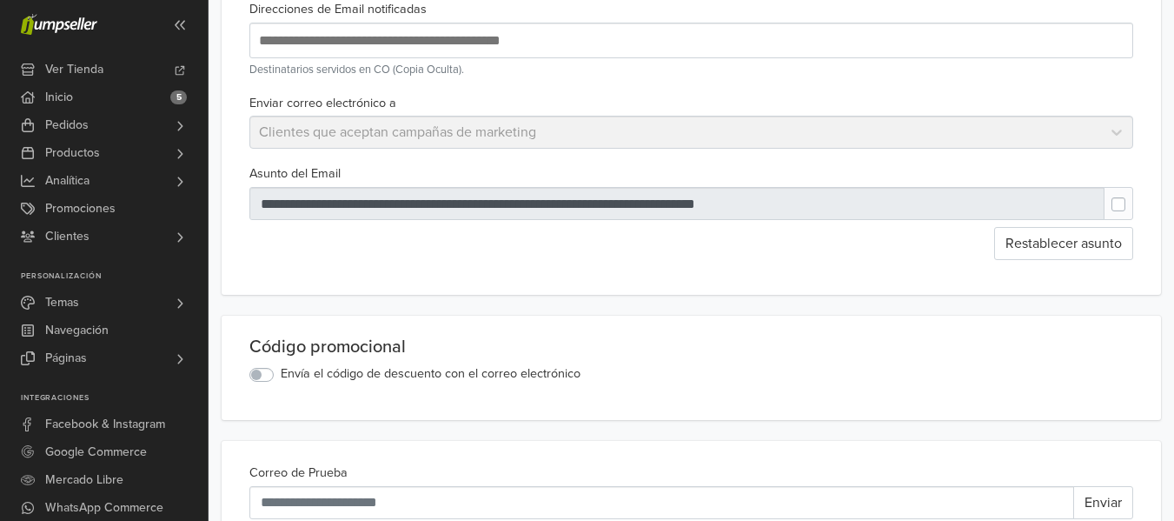
scroll to position [138, 0]
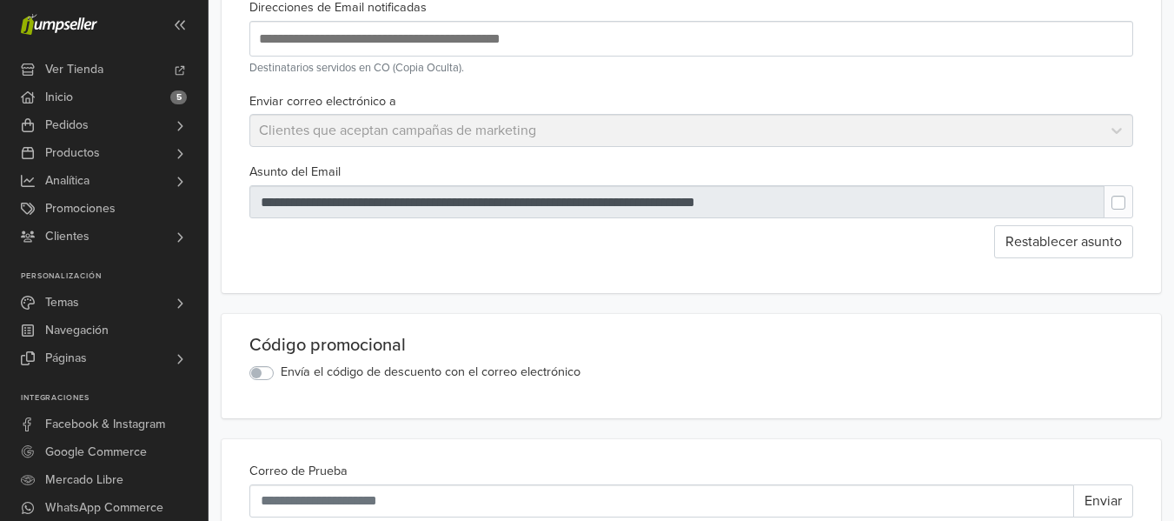
click at [540, 124] on div "Enviar correo electrónico a Clientes que aceptan campañas de marketing" at bounding box center [691, 118] width 898 height 57
click at [1107, 130] on div "Enviar correo electrónico a Clientes que aceptan campañas de marketing" at bounding box center [691, 118] width 898 height 57
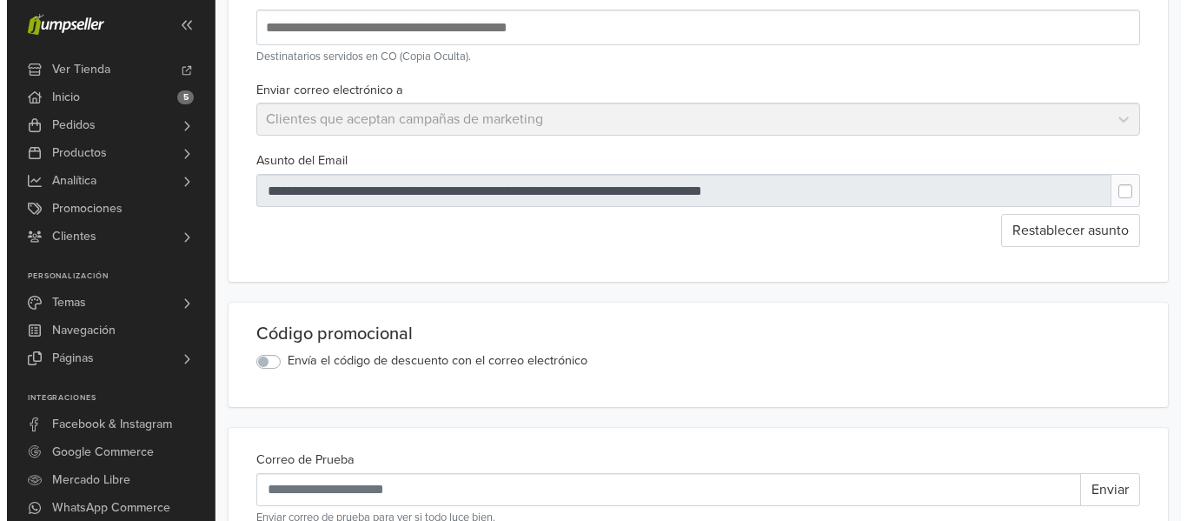
scroll to position [0, 0]
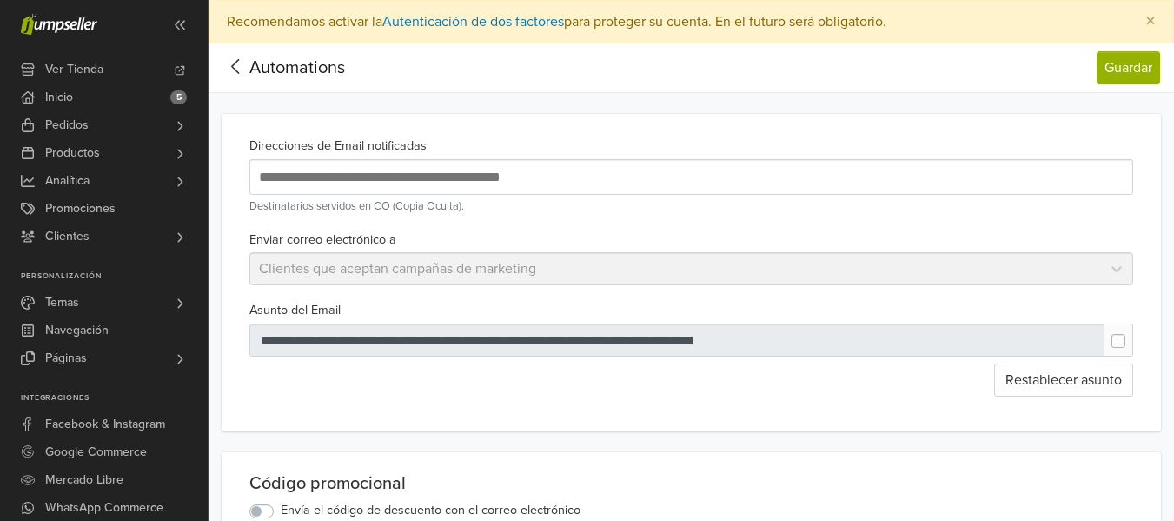
click at [231, 63] on icon at bounding box center [235, 67] width 27 height 22
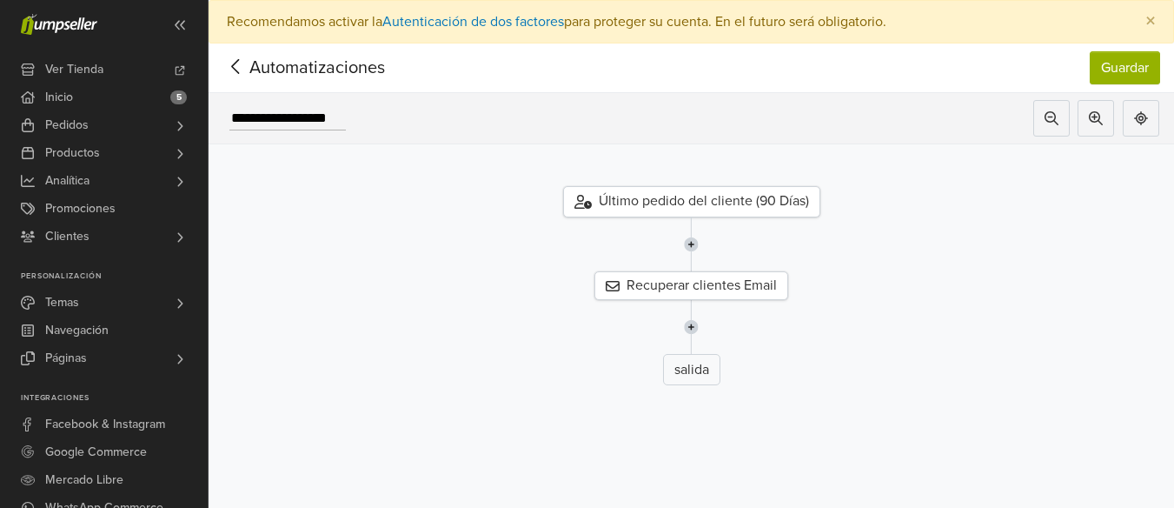
click at [236, 63] on icon at bounding box center [235, 66] width 8 height 15
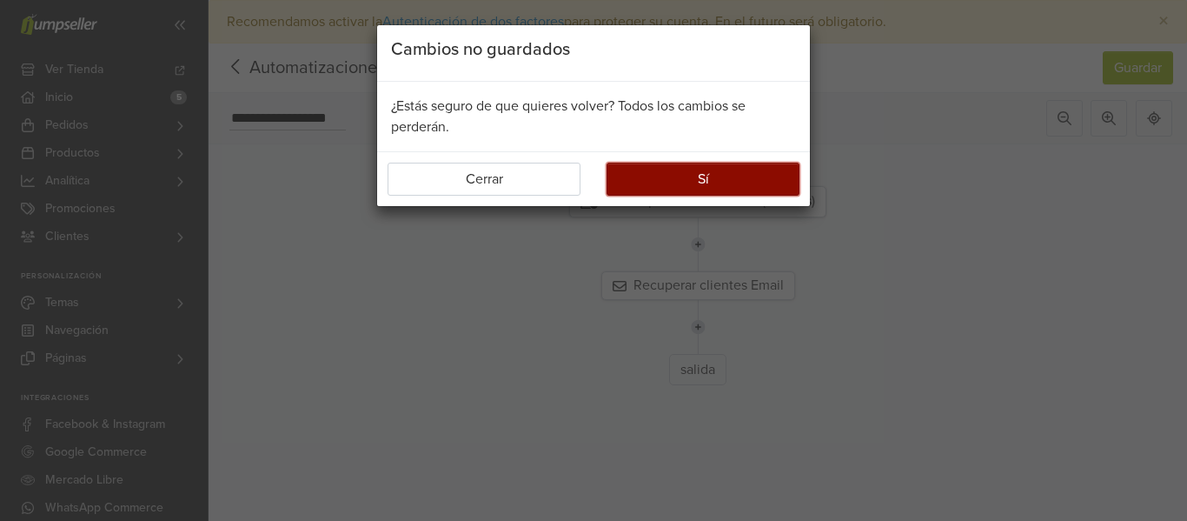
click at [735, 184] on button "Sí" at bounding box center [703, 179] width 193 height 33
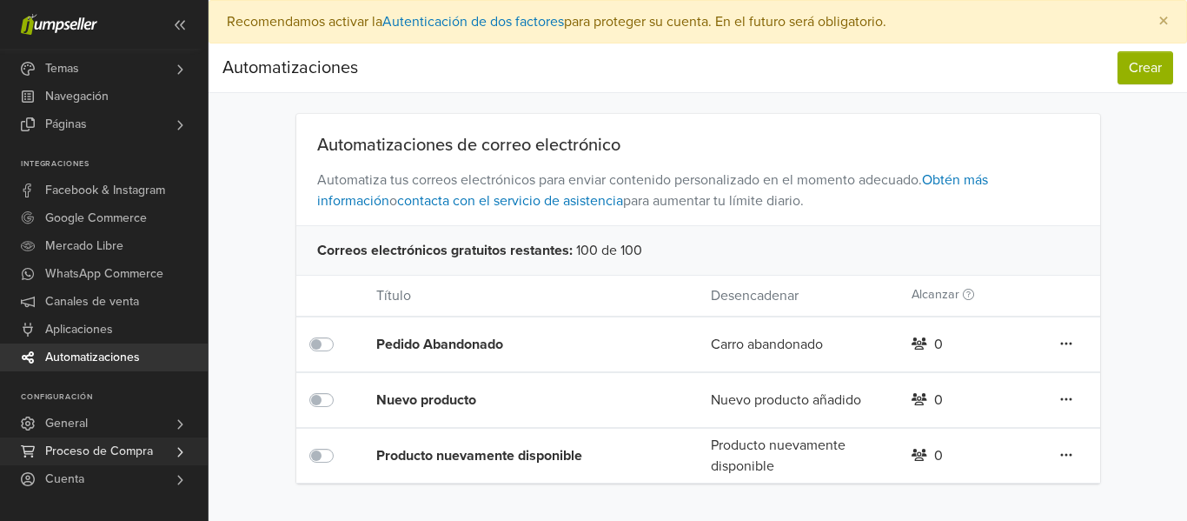
click at [117, 451] on span "Proceso de Compra" at bounding box center [99, 451] width 108 height 28
